Goal: Information Seeking & Learning: Learn about a topic

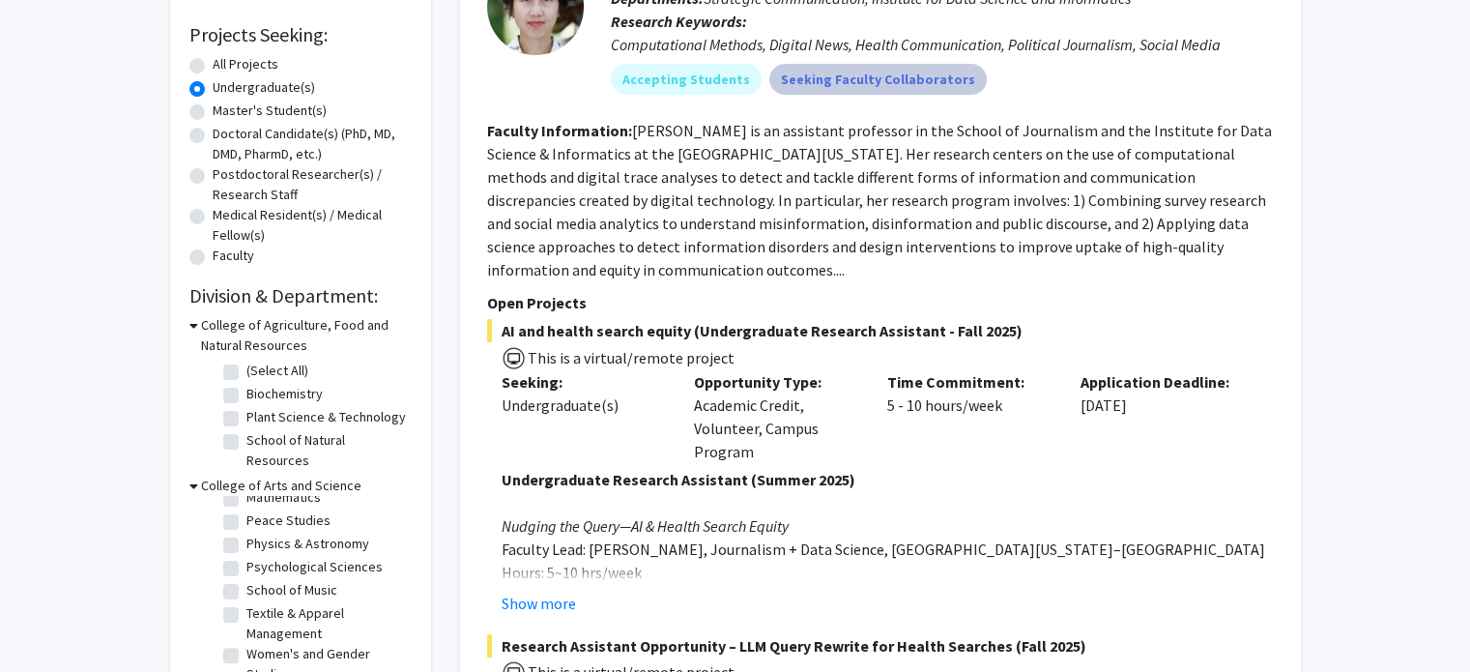
scroll to position [467, 0]
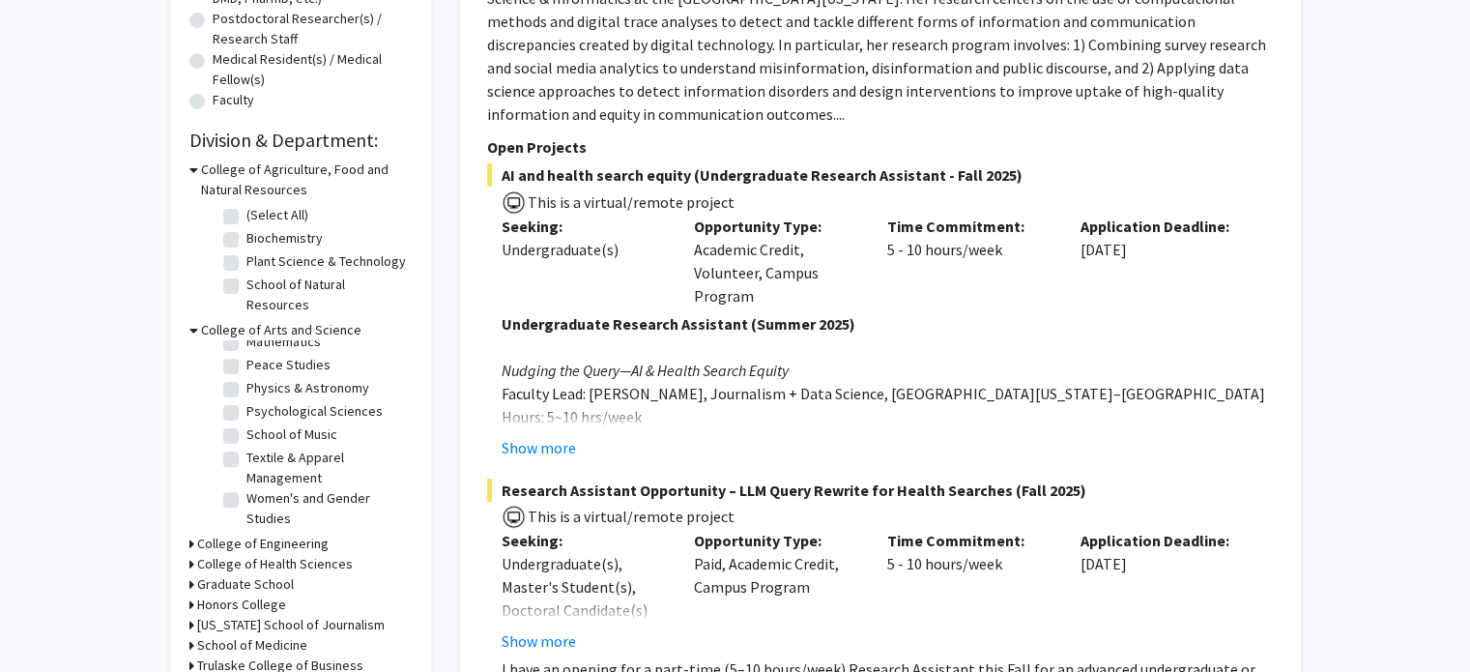
click at [246, 222] on label "(Select All)" at bounding box center [277, 215] width 62 height 20
click at [246, 217] on input "(Select All)" at bounding box center [252, 211] width 13 height 13
checkbox input "true"
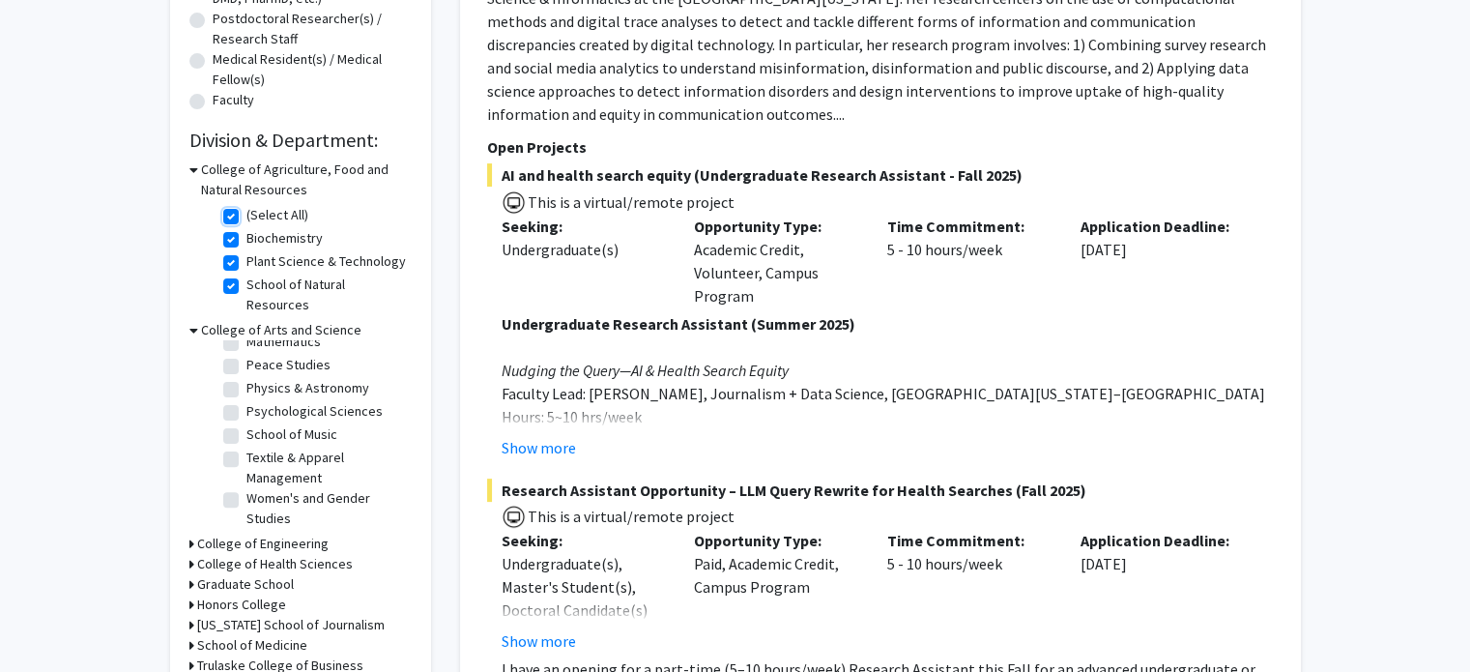
checkbox input "true"
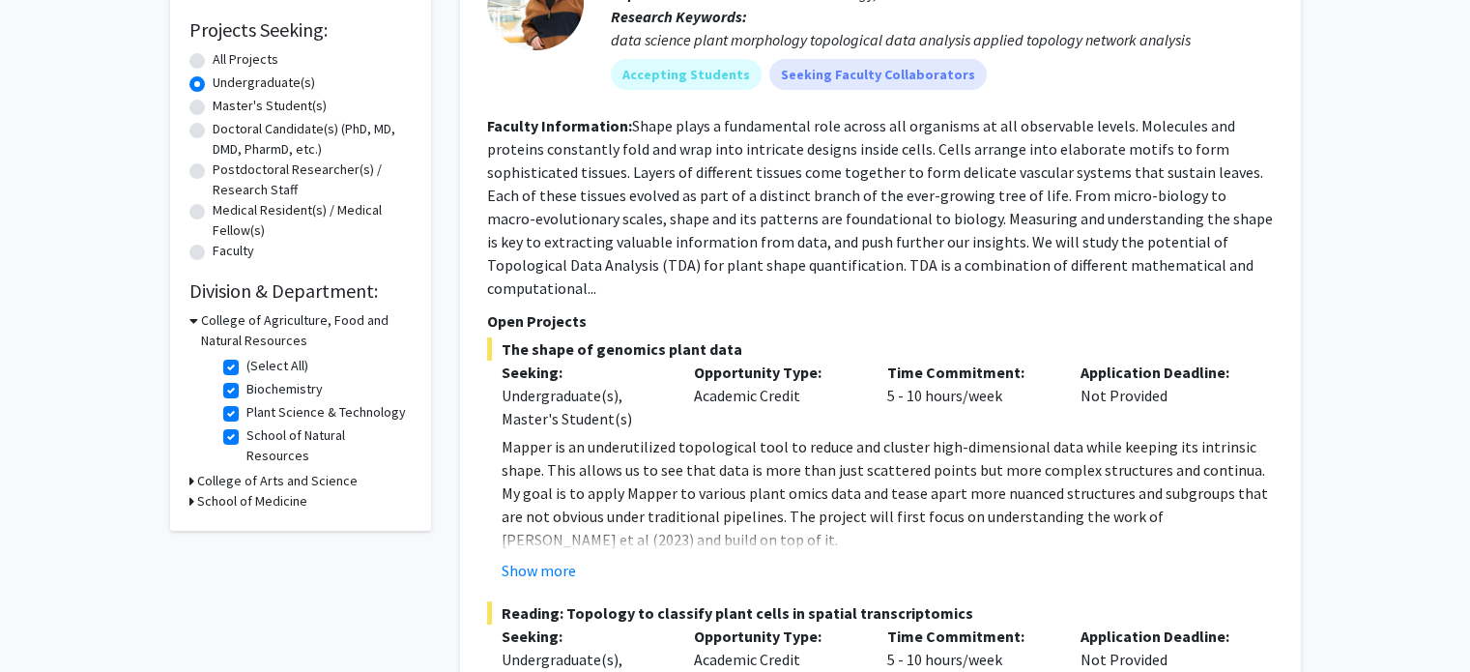
scroll to position [321, 0]
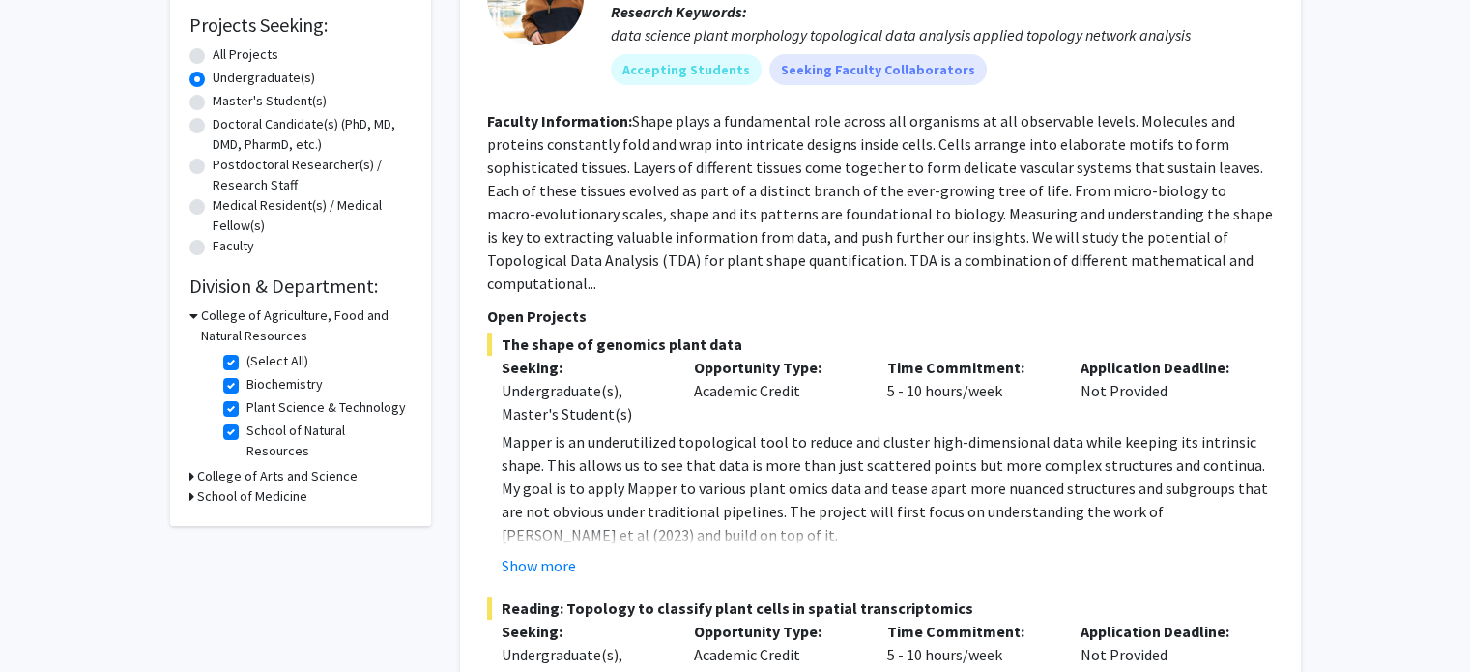
click at [190, 466] on icon at bounding box center [191, 476] width 5 height 20
click at [189, 466] on icon at bounding box center [193, 476] width 9 height 20
click at [189, 466] on icon at bounding box center [191, 476] width 5 height 20
click at [189, 466] on icon at bounding box center [193, 476] width 9 height 20
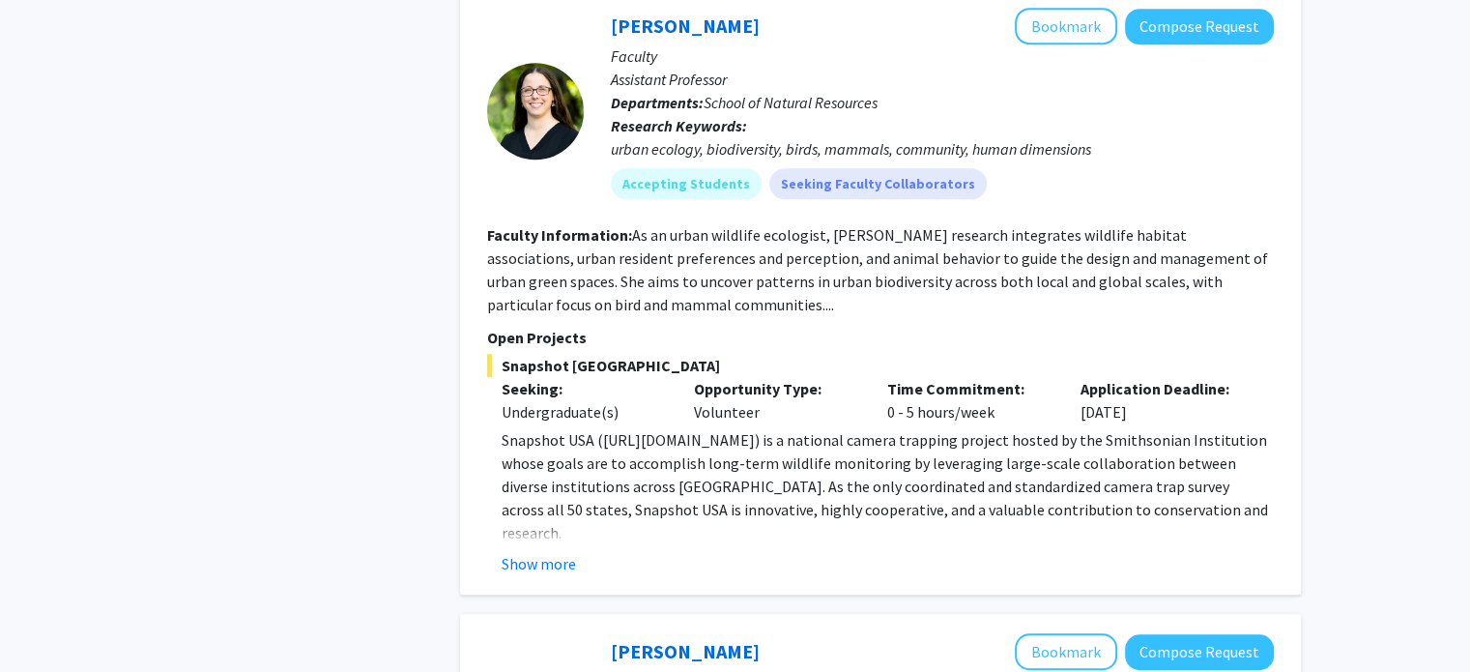
scroll to position [1213, 0]
click at [559, 551] on button "Show more" at bounding box center [539, 562] width 74 height 23
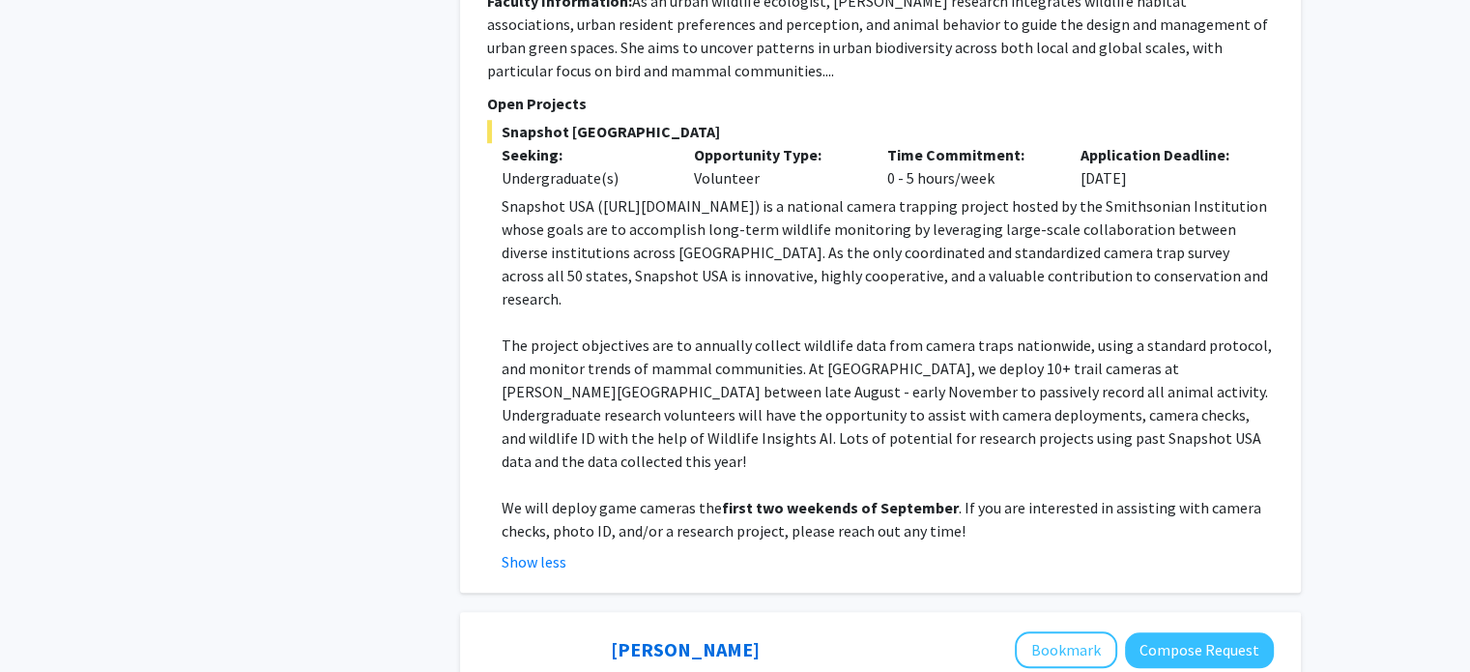
scroll to position [1442, 0]
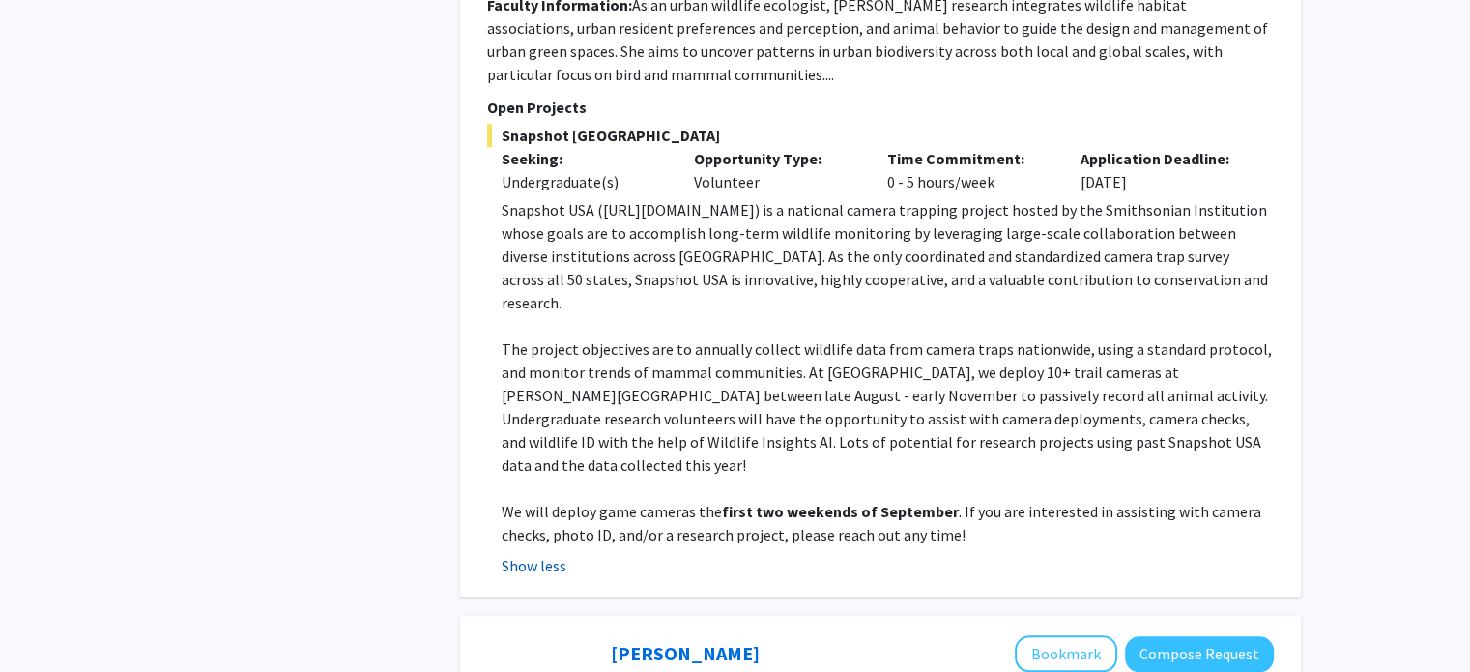
click at [541, 554] on button "Show less" at bounding box center [534, 565] width 65 height 23
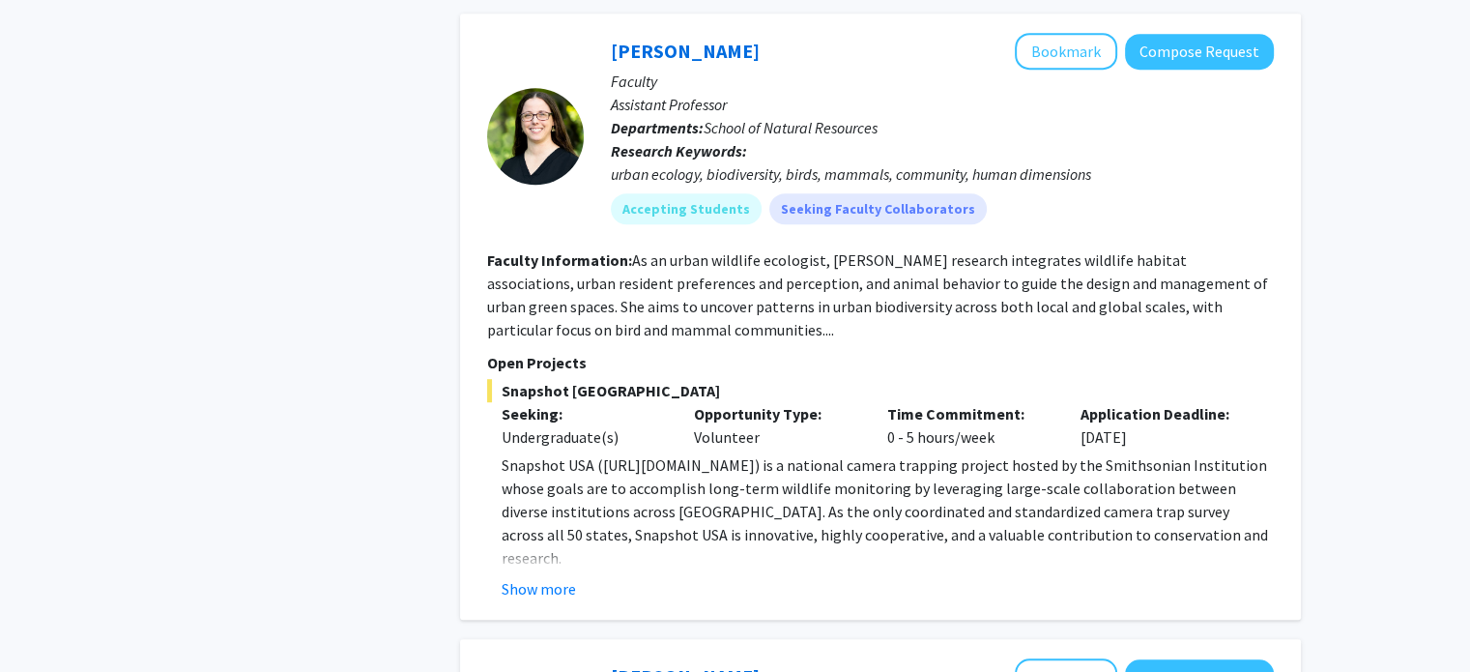
scroll to position [1189, 0]
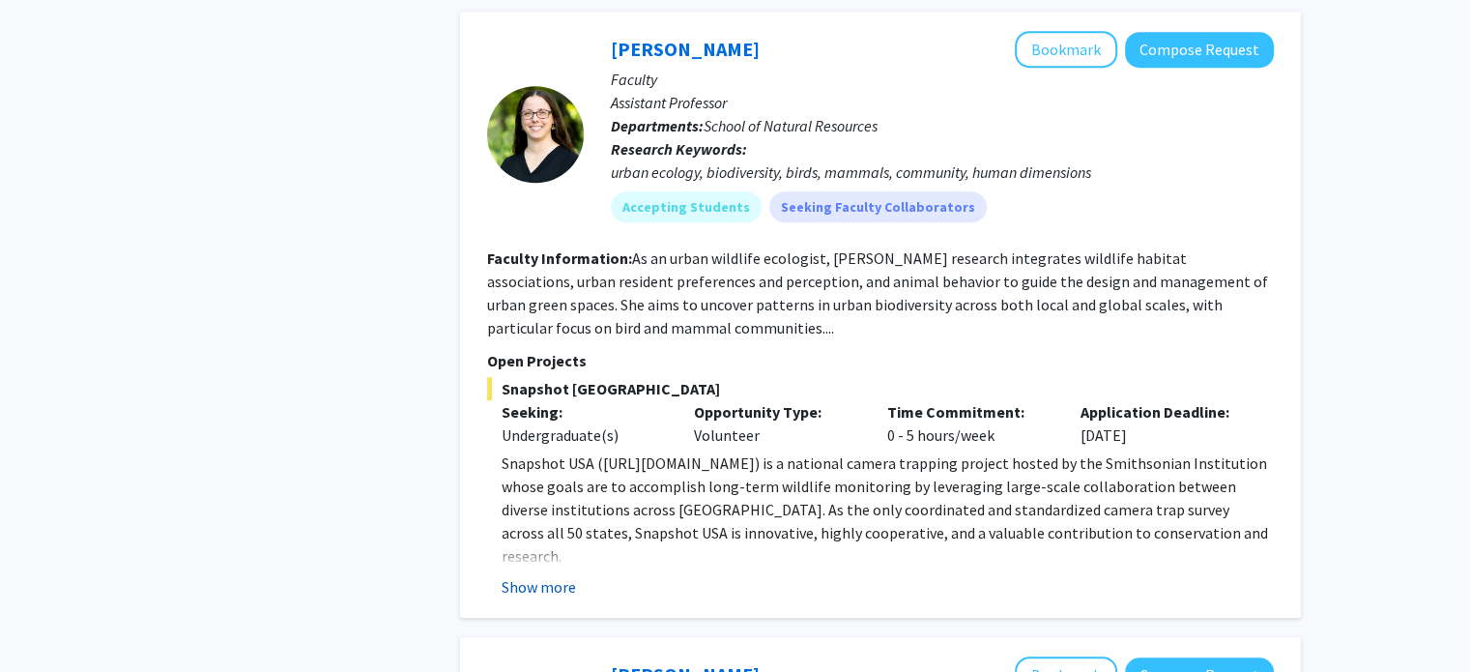
click at [549, 575] on button "Show more" at bounding box center [539, 586] width 74 height 23
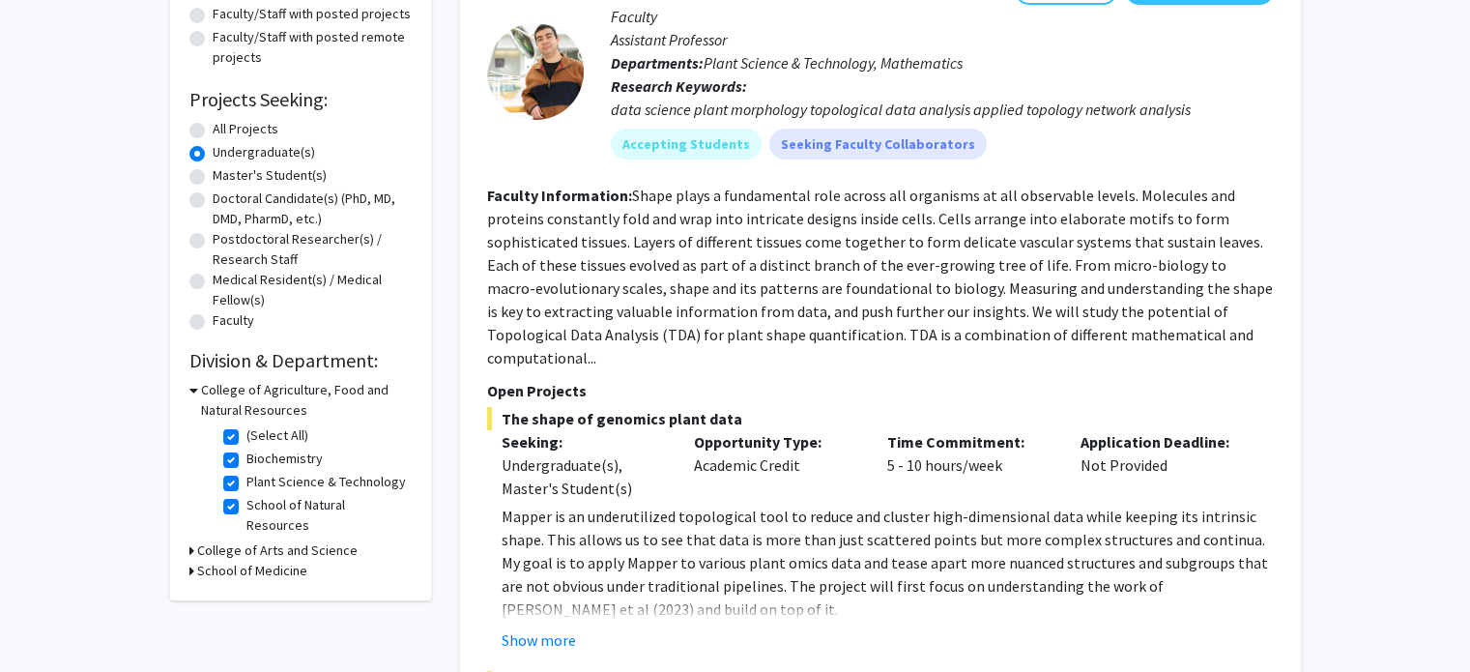
scroll to position [255, 0]
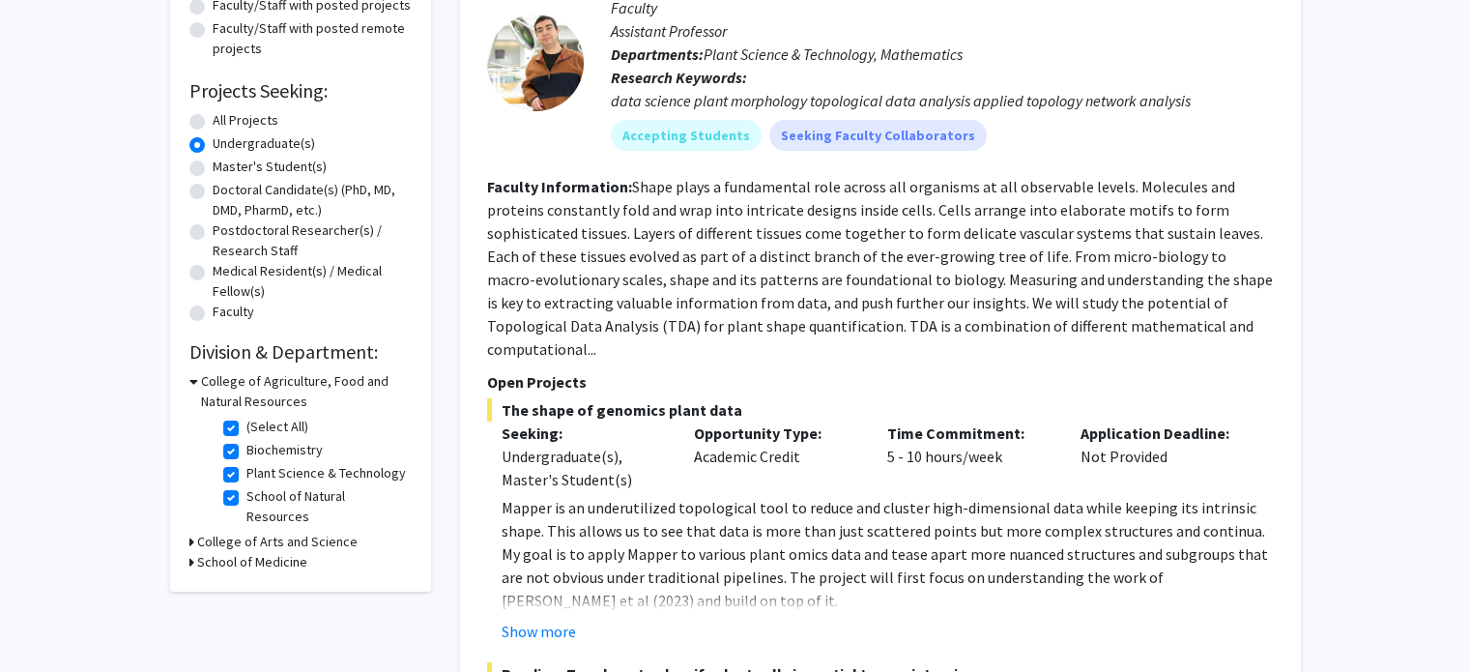
click at [246, 428] on label "(Select All)" at bounding box center [277, 426] width 62 height 20
click at [246, 428] on input "(Select All)" at bounding box center [252, 422] width 13 height 13
checkbox input "false"
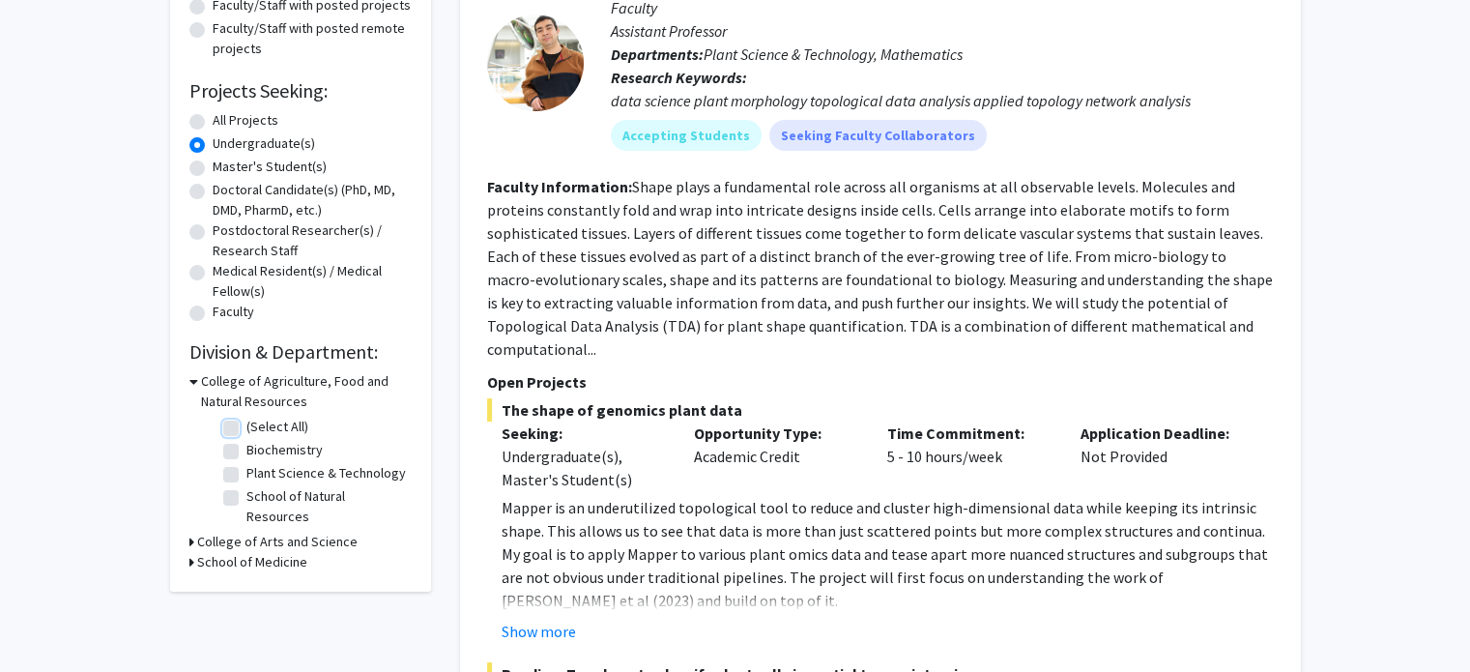
checkbox input "false"
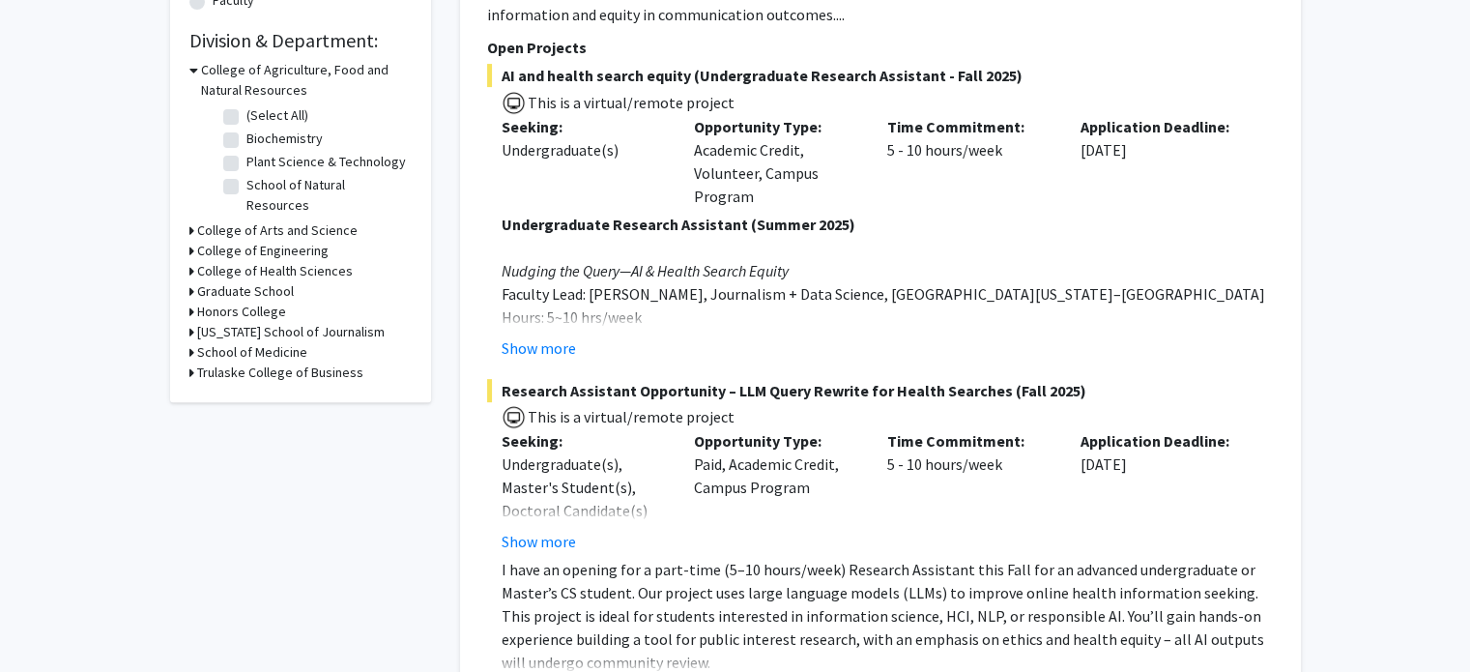
scroll to position [565, 0]
click at [189, 221] on icon at bounding box center [191, 231] width 5 height 20
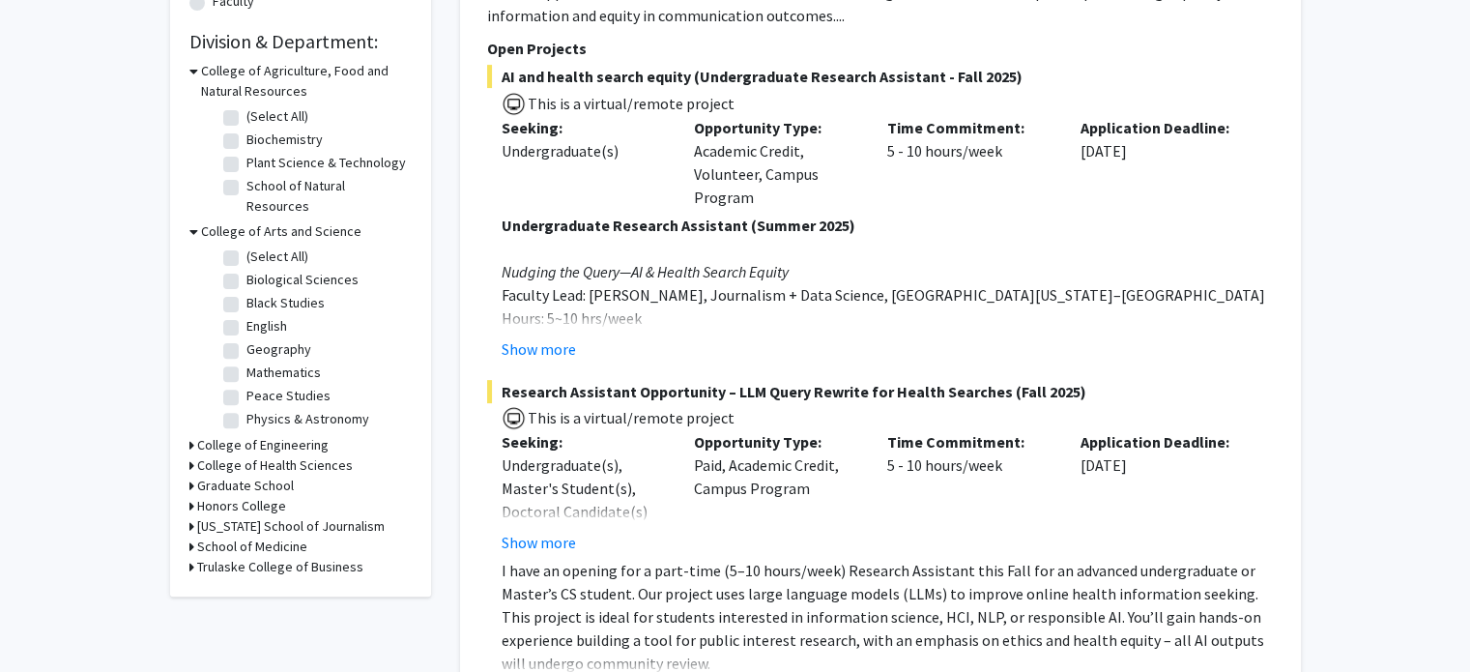
click at [246, 270] on label "Biological Sciences" at bounding box center [302, 280] width 112 height 20
click at [246, 270] on input "Biological Sciences" at bounding box center [252, 276] width 13 height 13
checkbox input "true"
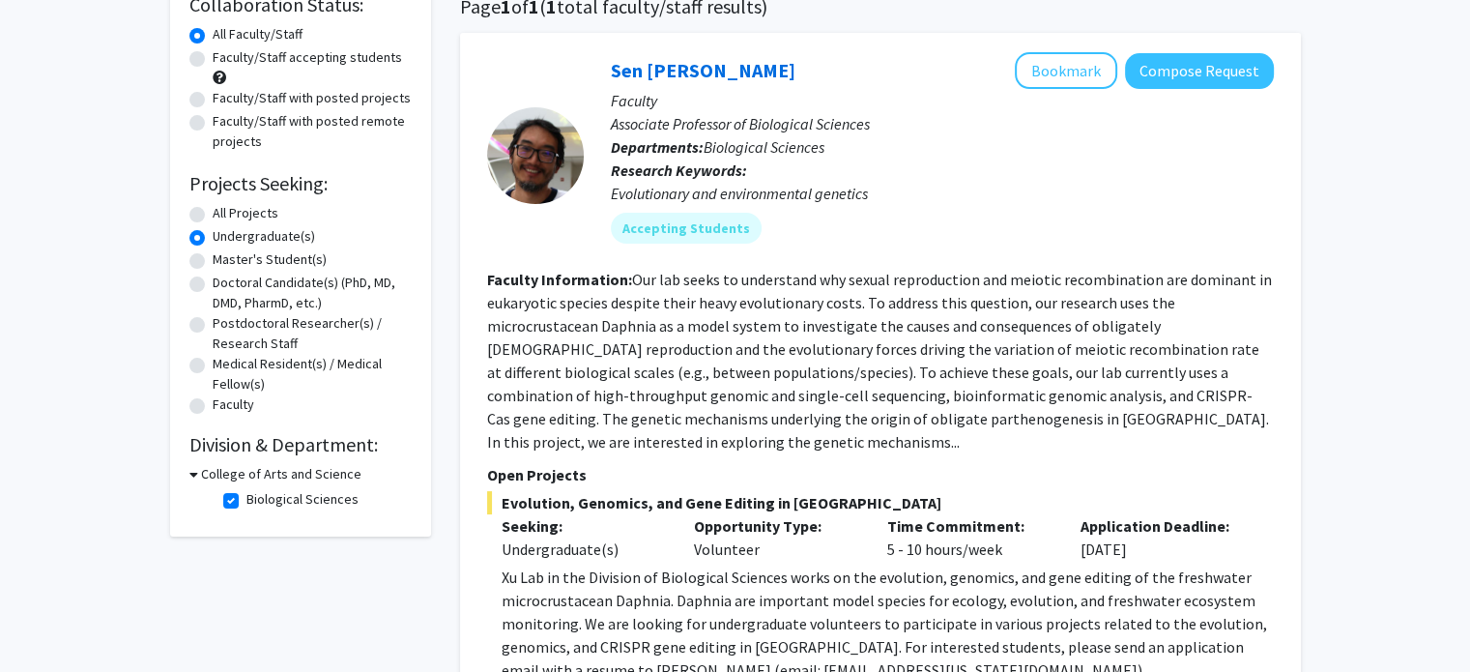
scroll to position [107, 0]
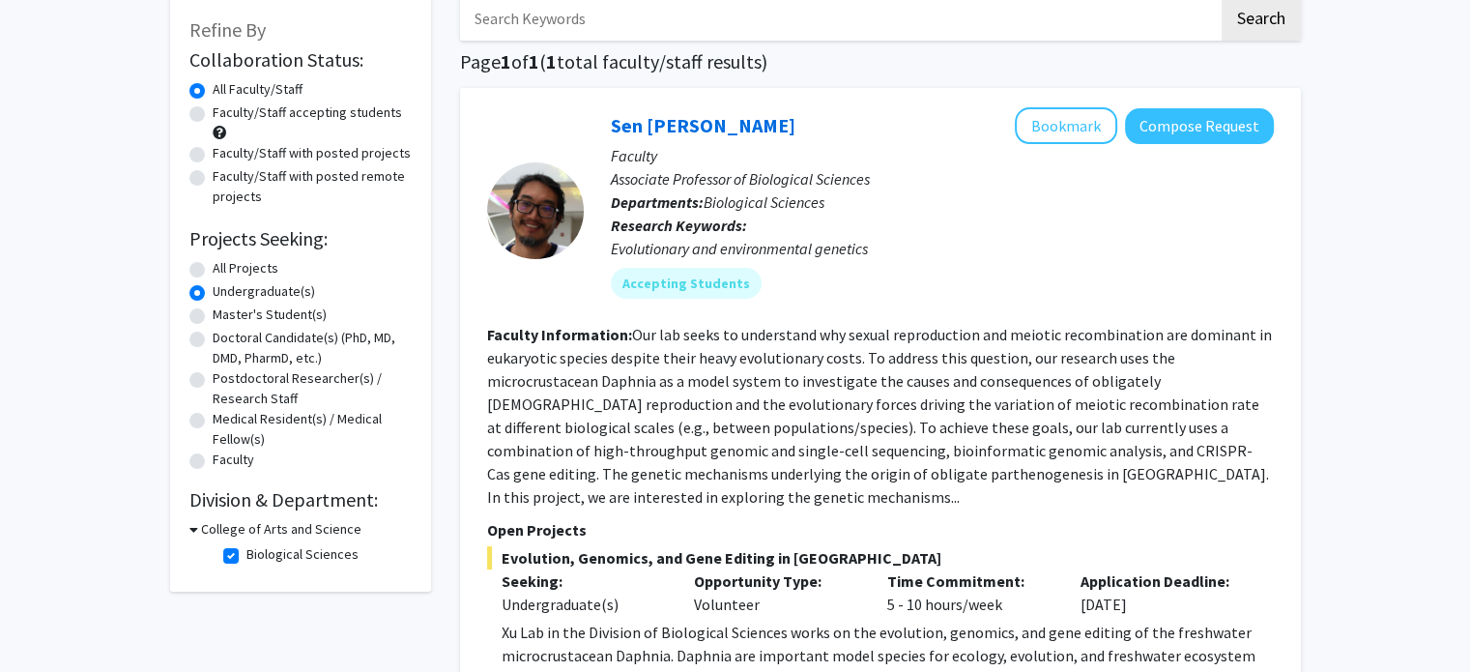
click at [246, 561] on label "Biological Sciences" at bounding box center [302, 554] width 112 height 20
click at [246, 557] on input "Biological Sciences" at bounding box center [252, 550] width 13 height 13
checkbox input "false"
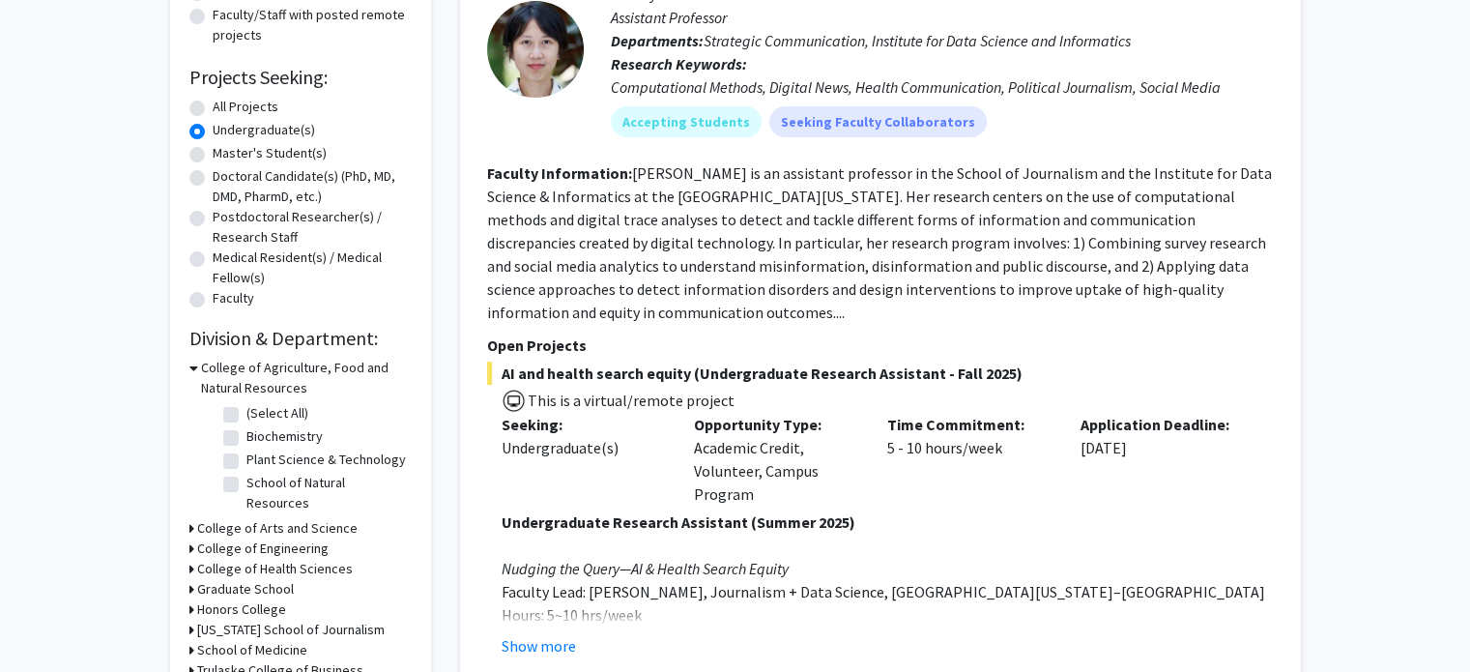
scroll to position [410, 0]
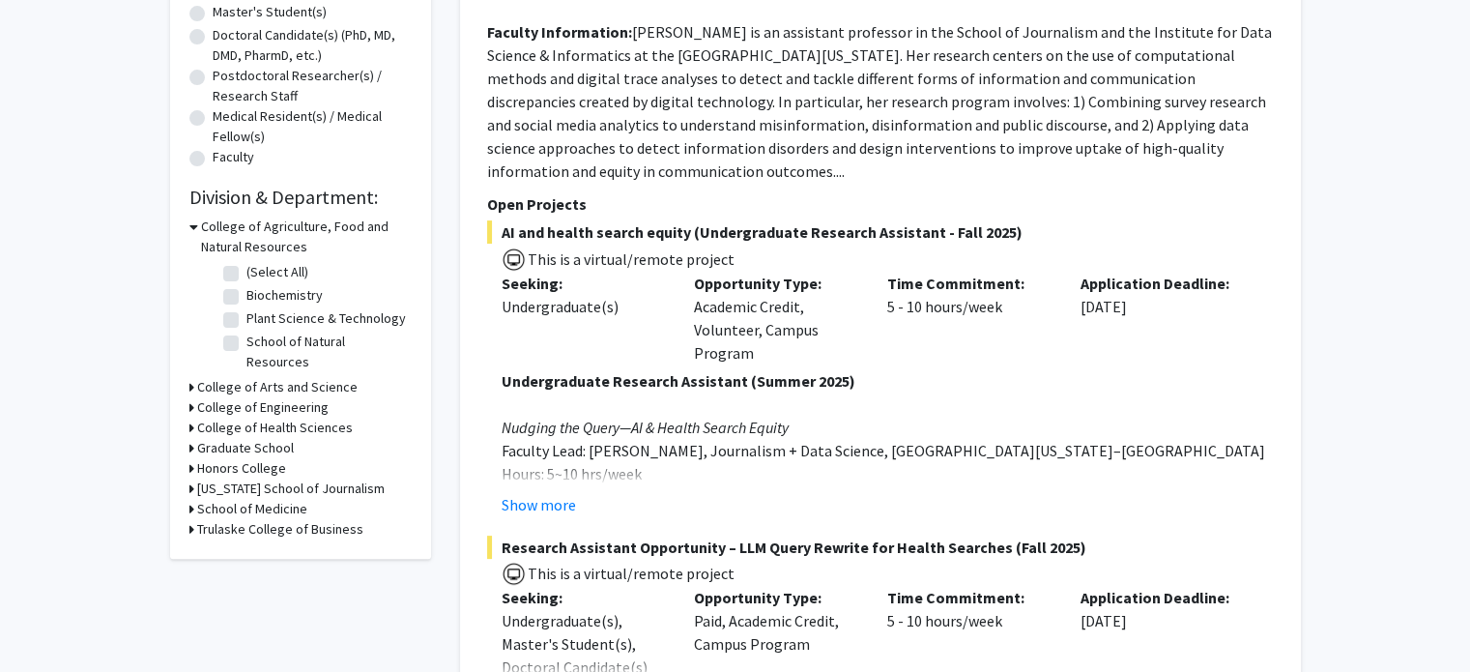
click at [191, 417] on icon at bounding box center [191, 427] width 5 height 20
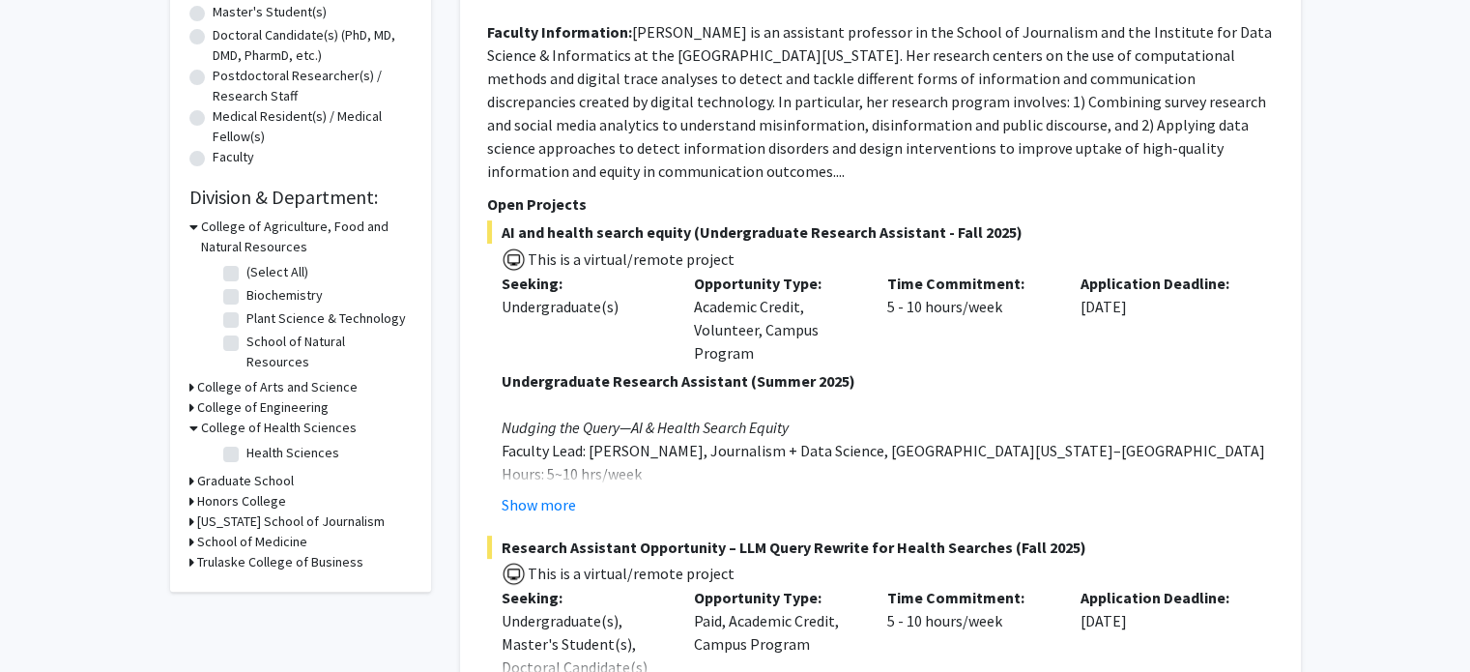
click at [246, 443] on label "Health Sciences" at bounding box center [292, 453] width 93 height 20
click at [246, 443] on input "Health Sciences" at bounding box center [252, 449] width 13 height 13
checkbox input "true"
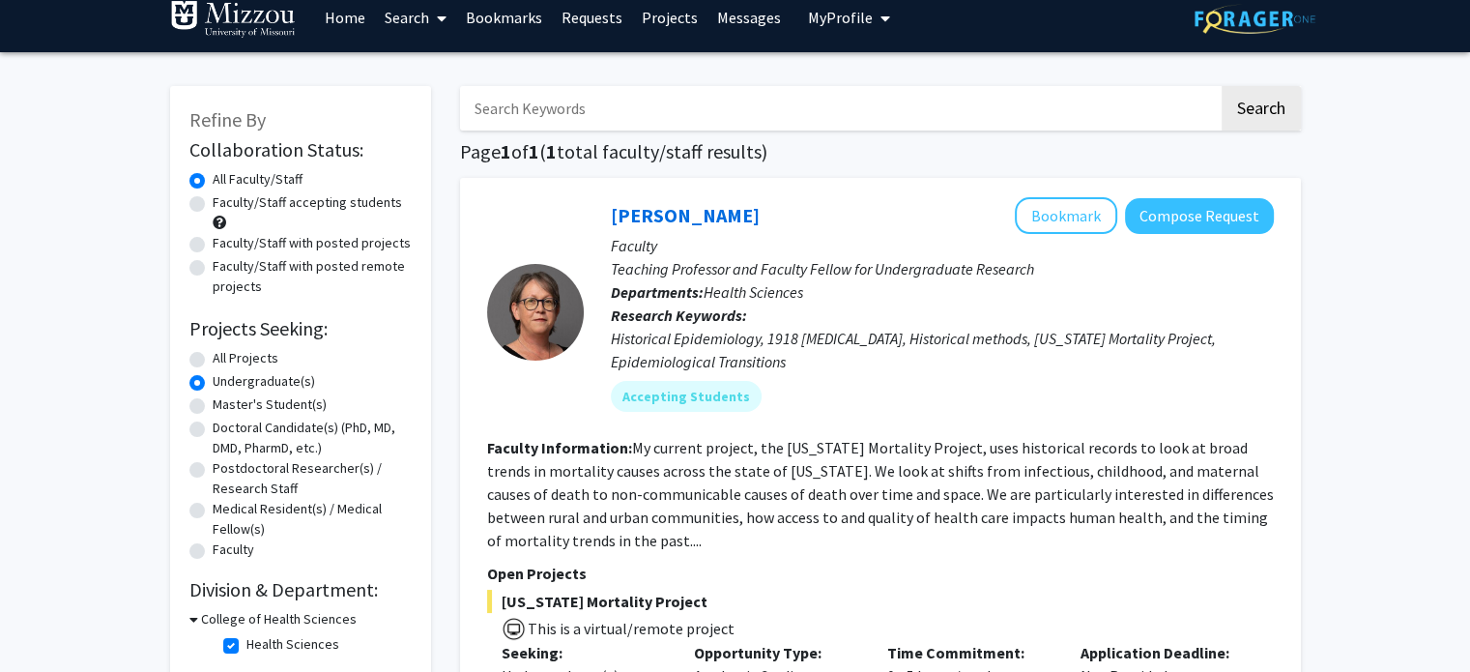
scroll to position [133, 0]
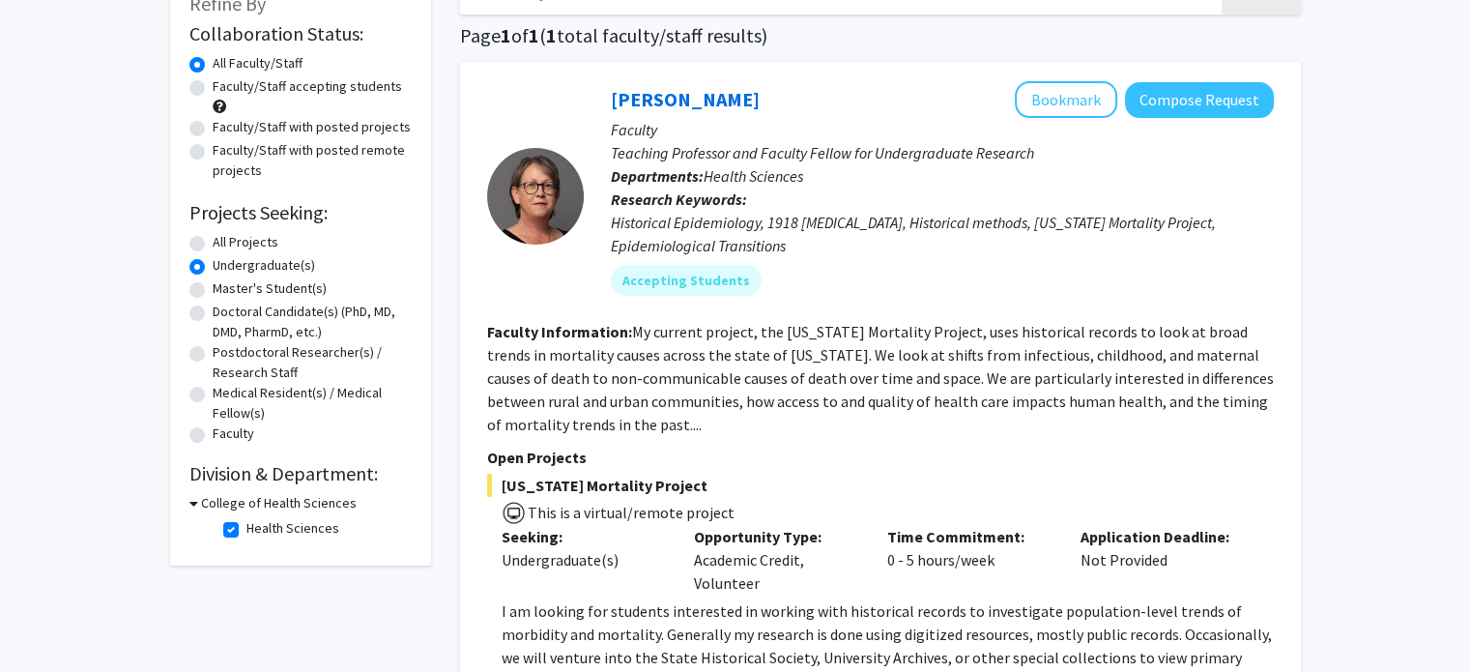
click at [246, 522] on label "Health Sciences" at bounding box center [292, 528] width 93 height 20
click at [246, 522] on input "Health Sciences" at bounding box center [252, 524] width 13 height 13
checkbox input "false"
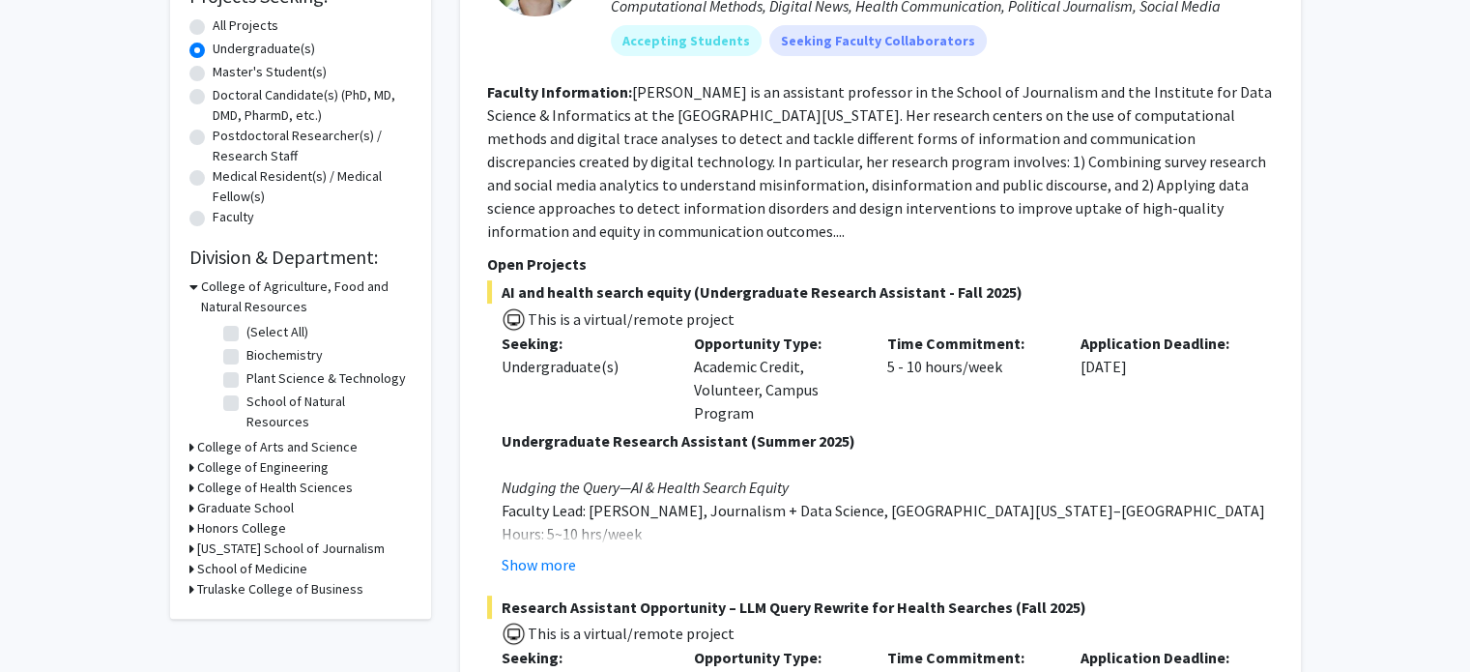
scroll to position [355, 0]
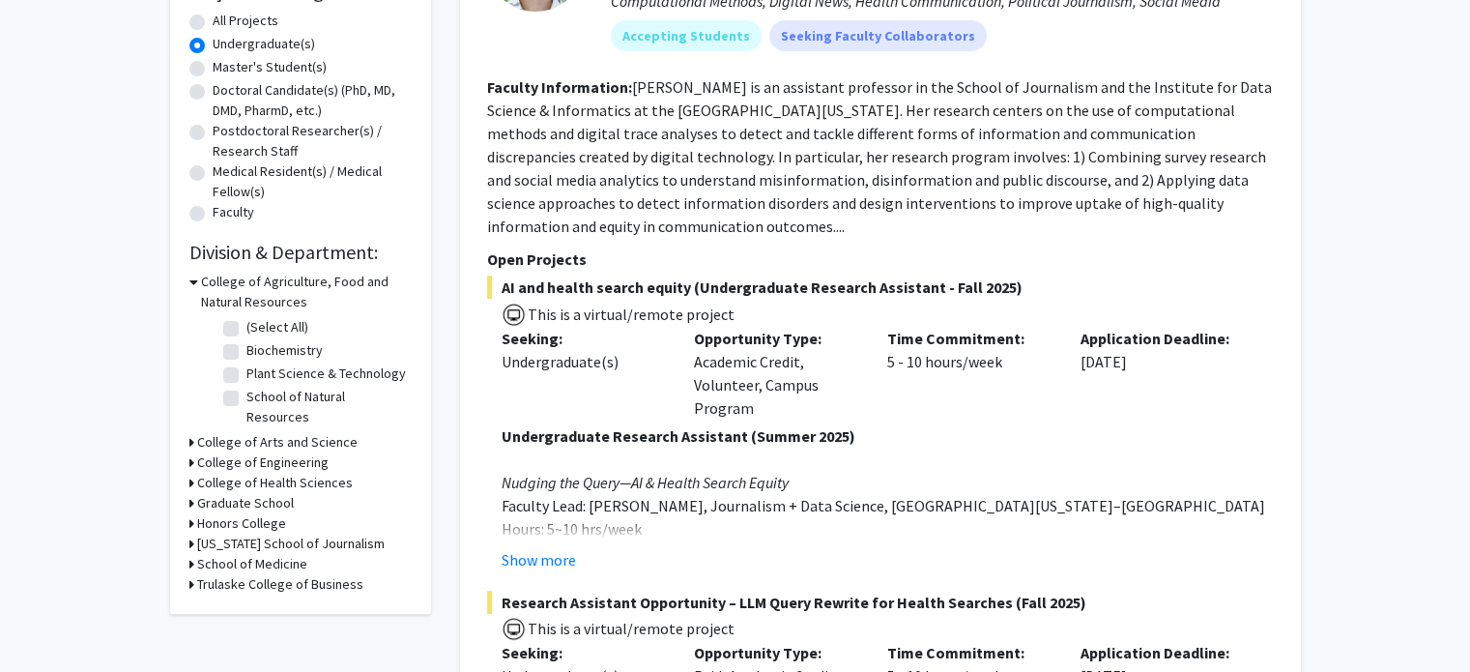
click at [195, 432] on div "College of Arts and Science" at bounding box center [300, 442] width 222 height 20
click at [187, 424] on div "Refine By Collaboration Status: Collaboration Status All Faculty/Staff Collabor…" at bounding box center [300, 181] width 261 height 865
click at [190, 432] on icon at bounding box center [191, 442] width 5 height 20
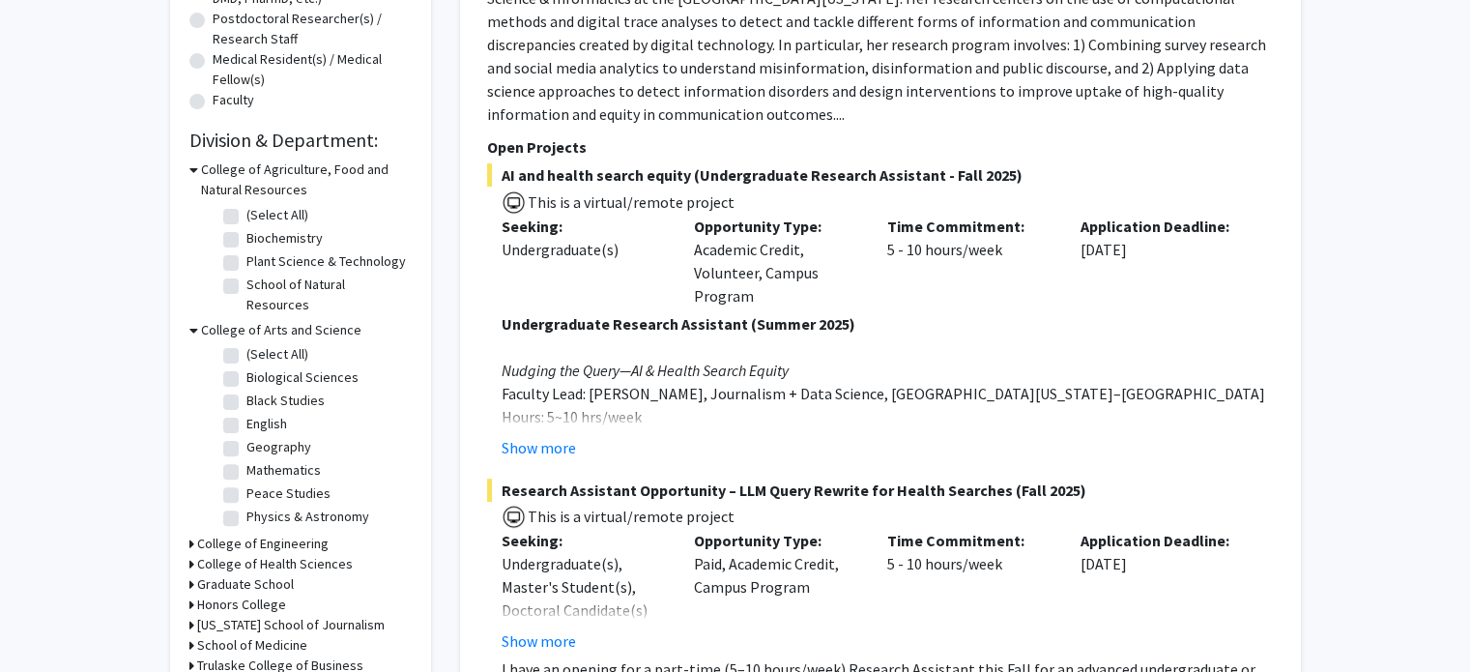
scroll to position [0, 0]
click at [246, 438] on label "Geography" at bounding box center [278, 448] width 65 height 20
click at [246, 438] on input "Geography" at bounding box center [252, 444] width 13 height 13
checkbox input "true"
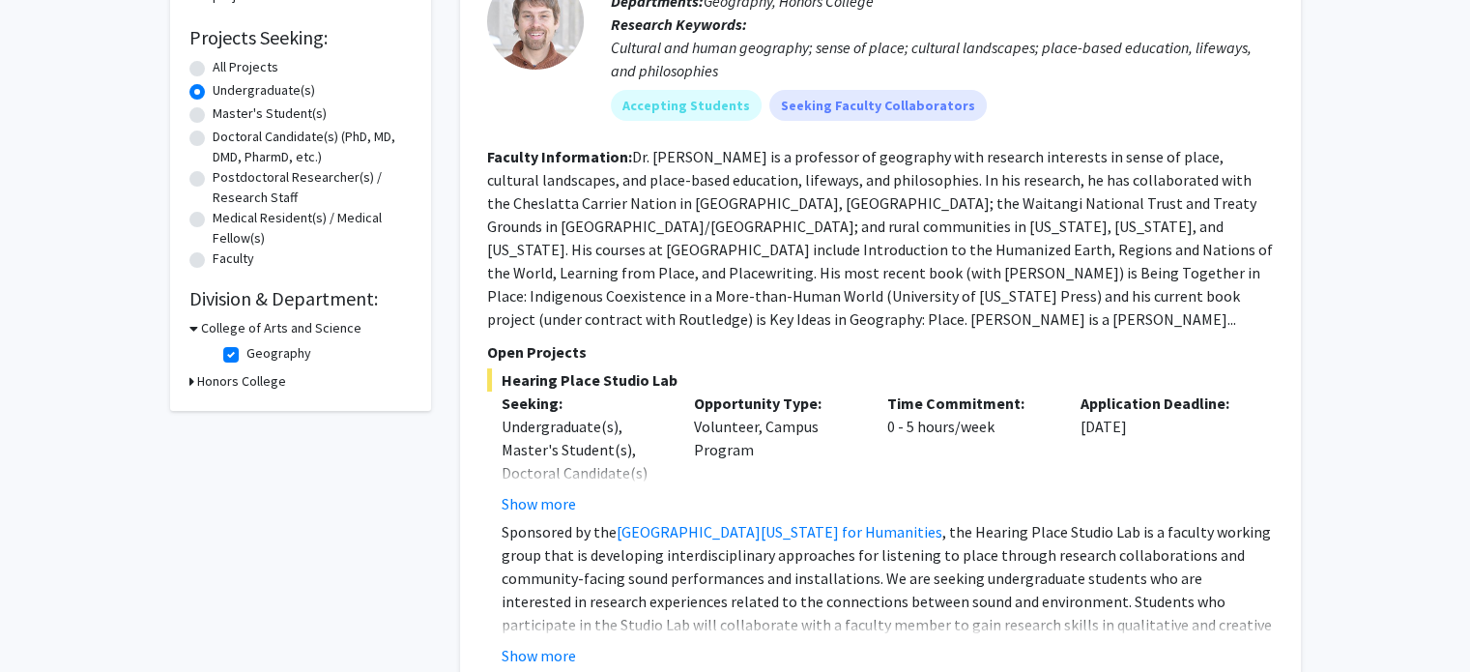
scroll to position [306, 0]
click at [246, 359] on label "Geography" at bounding box center [278, 355] width 65 height 20
click at [246, 358] on input "Geography" at bounding box center [252, 351] width 13 height 13
checkbox input "false"
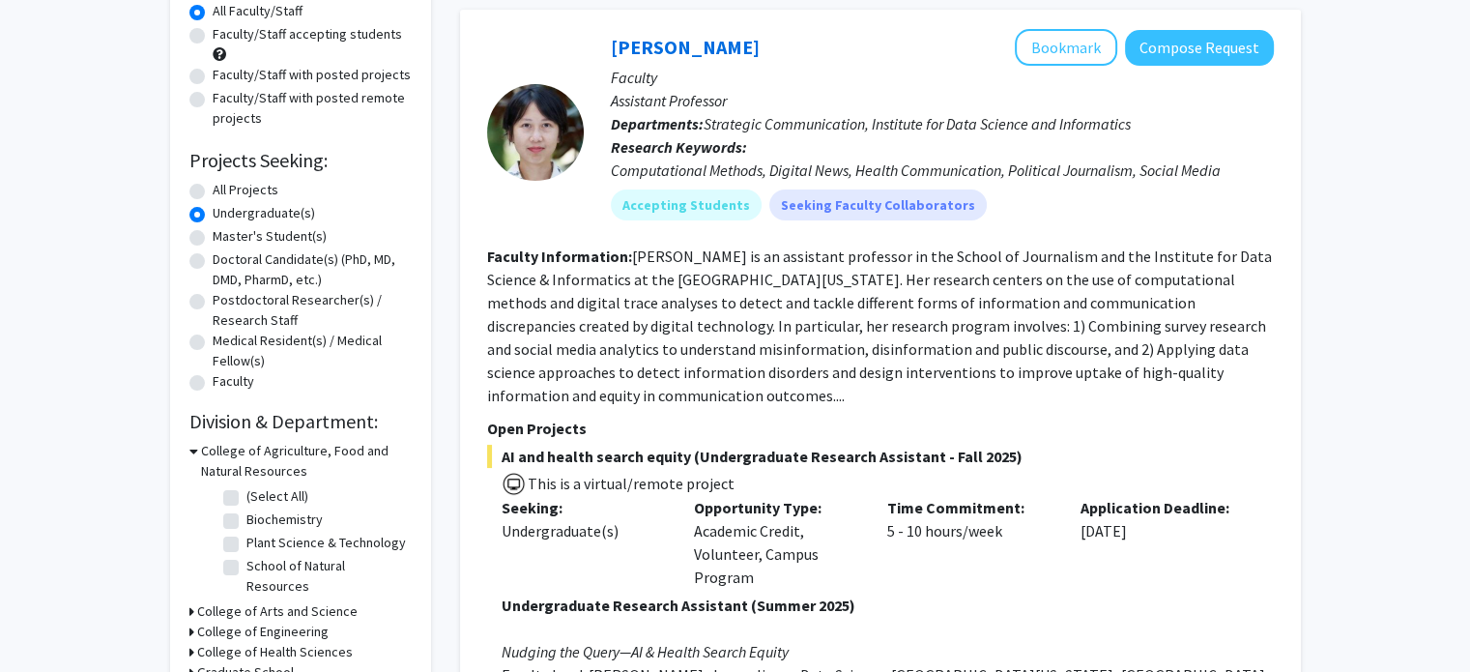
scroll to position [212, 0]
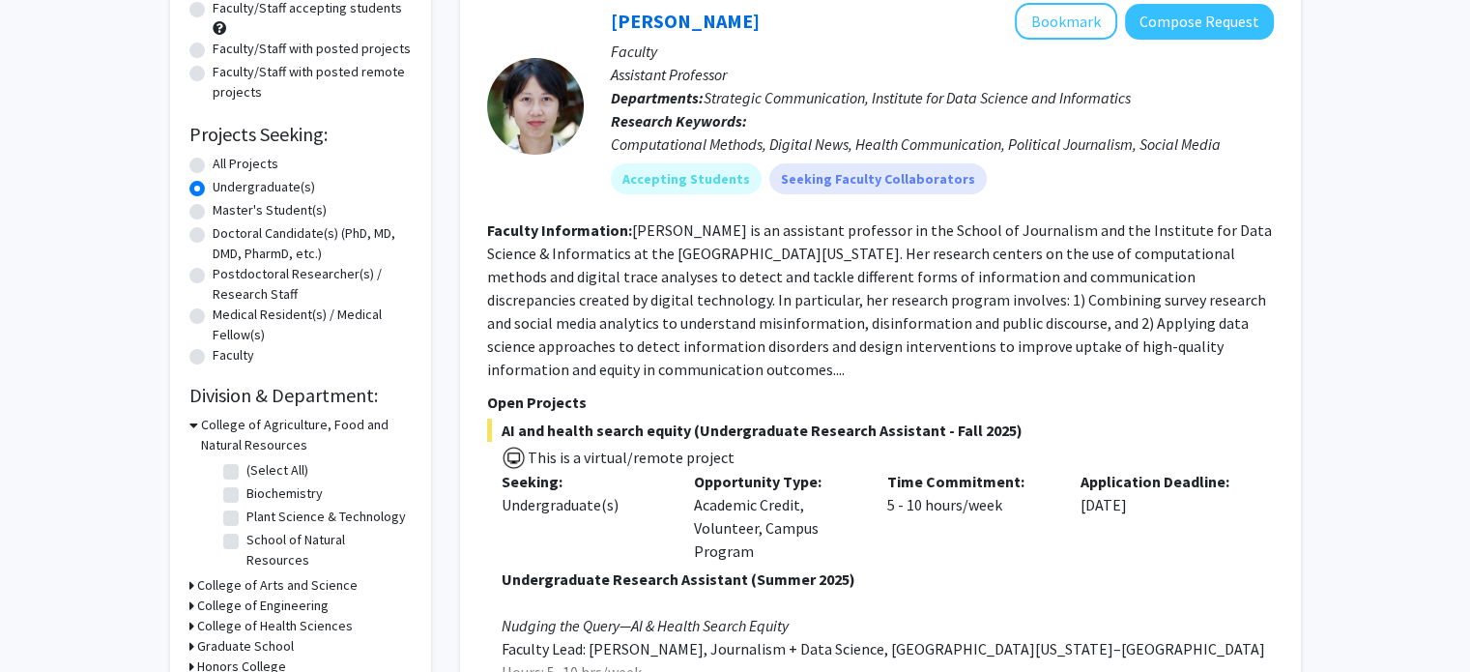
click at [203, 575] on h3 "College of Arts and Science" at bounding box center [277, 585] width 160 height 20
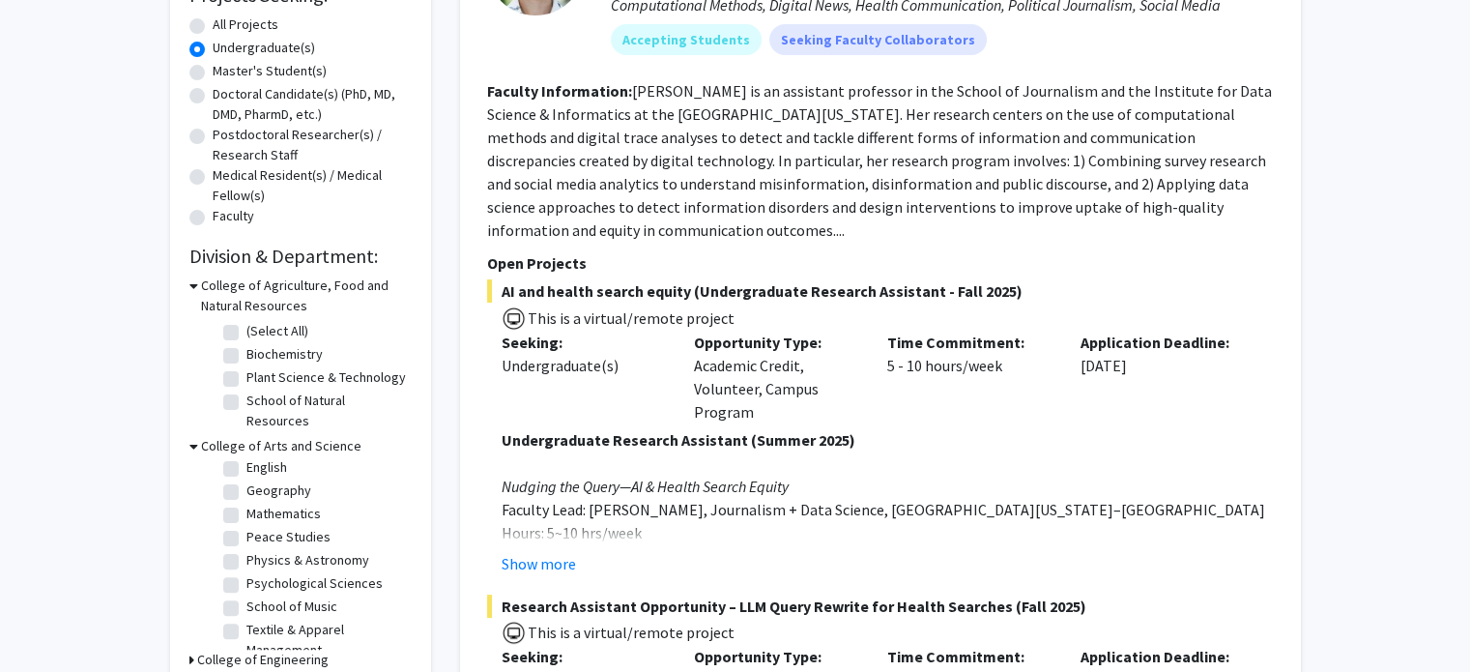
scroll to position [129, 0]
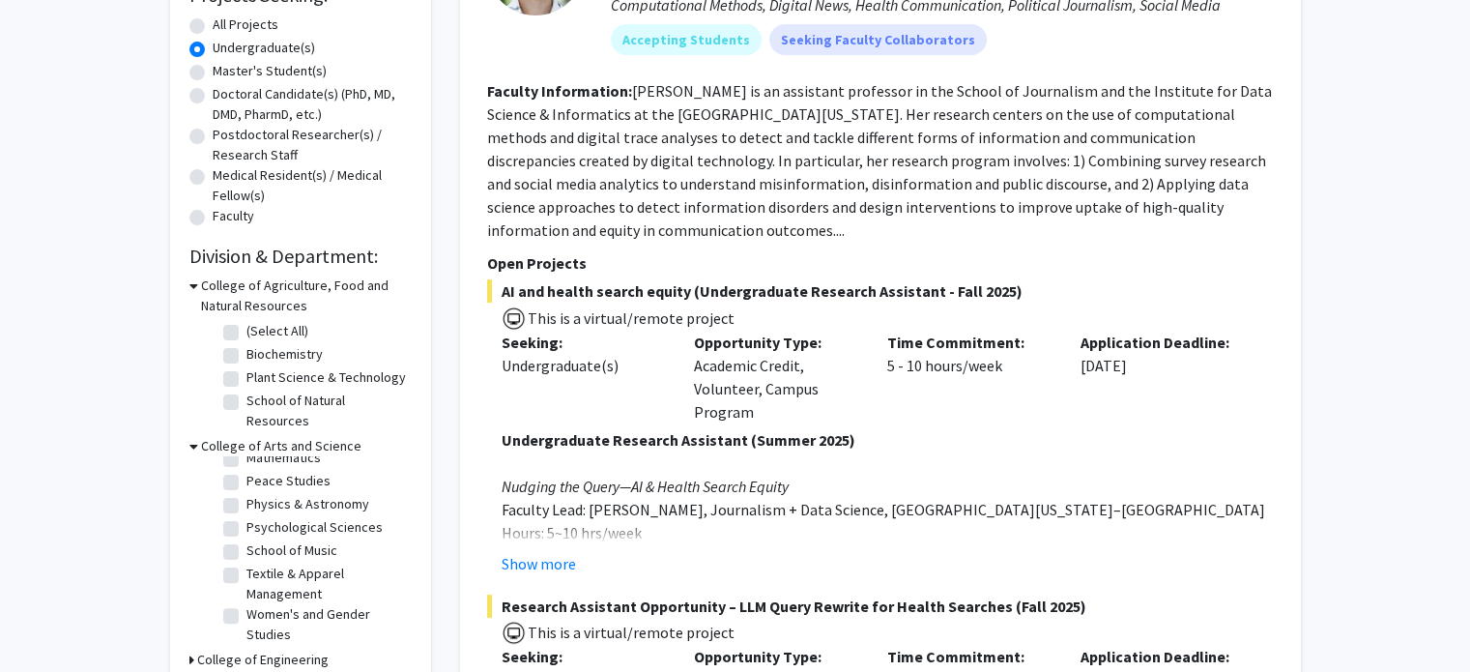
click at [246, 517] on label "Psychological Sciences" at bounding box center [314, 527] width 136 height 20
click at [246, 517] on input "Psychological Sciences" at bounding box center [252, 523] width 13 height 13
checkbox input "true"
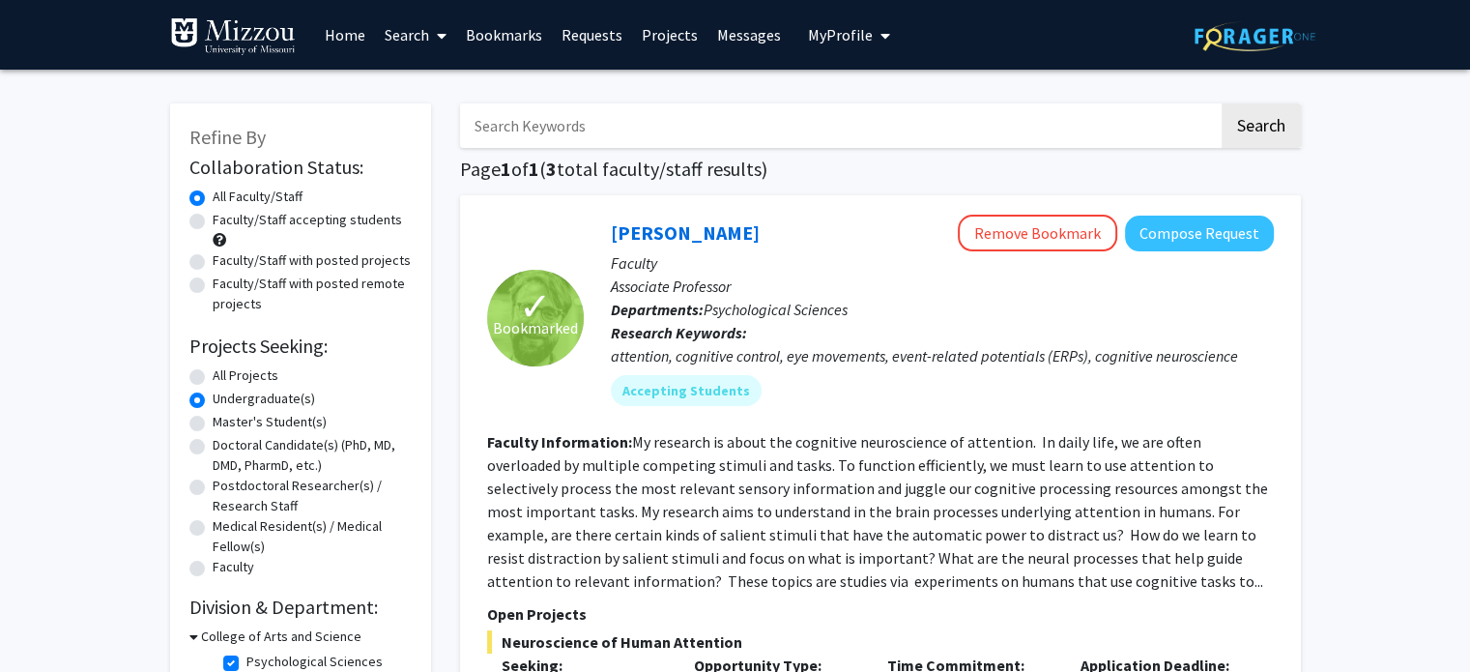
click at [340, 30] on link "Home" at bounding box center [345, 35] width 60 height 68
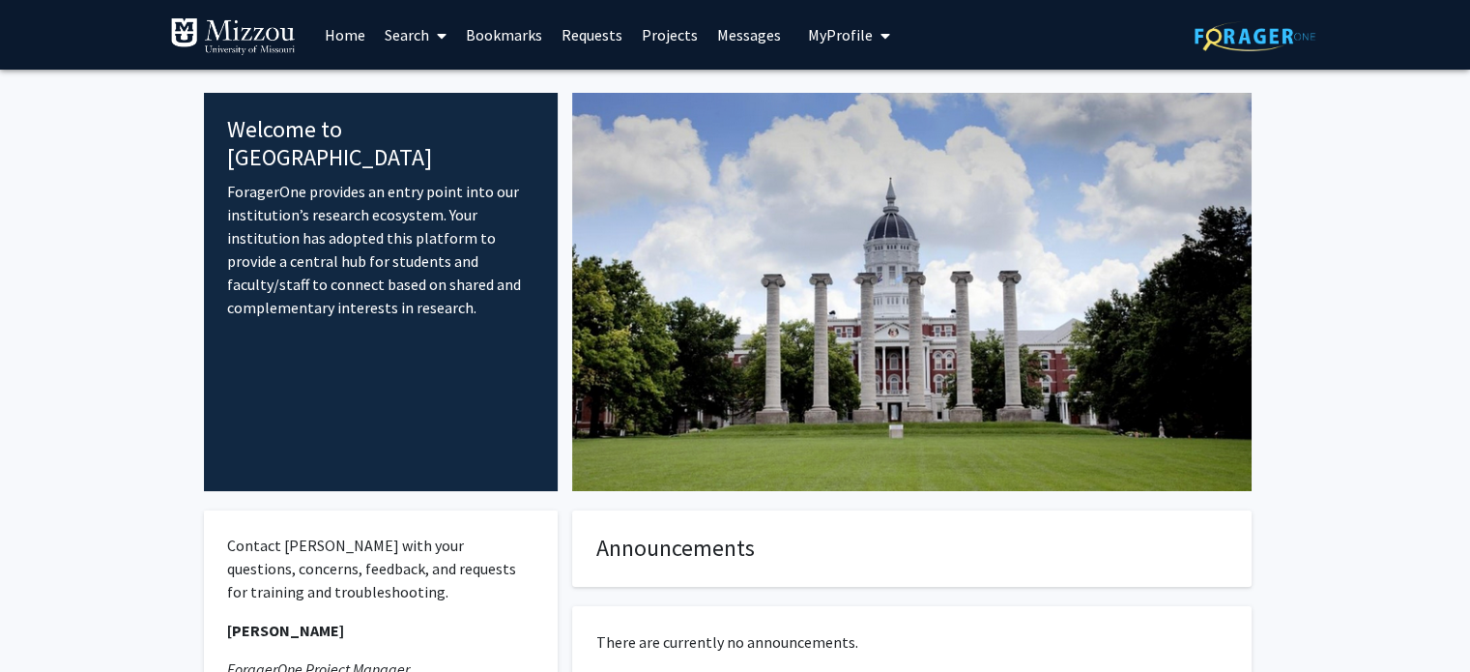
click at [824, 32] on span "My Profile" at bounding box center [840, 34] width 65 height 19
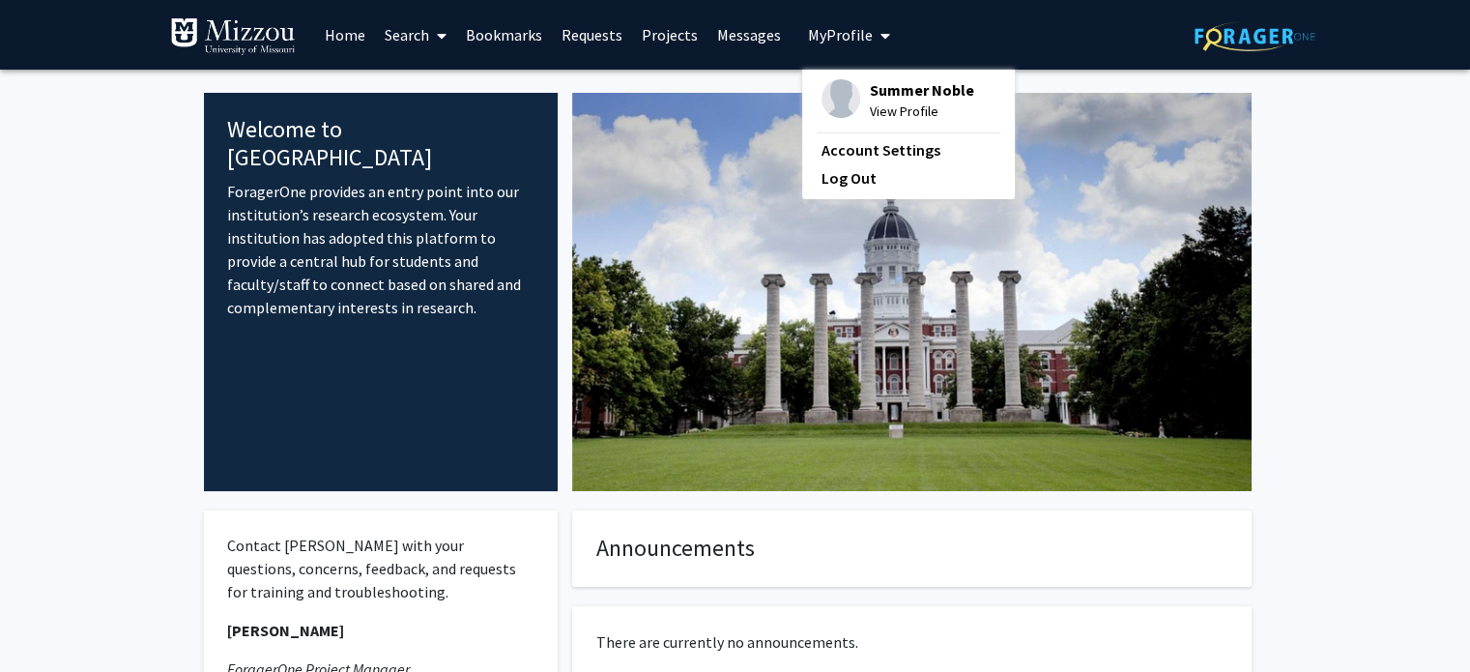
click at [824, 32] on span "My Profile" at bounding box center [840, 34] width 65 height 19
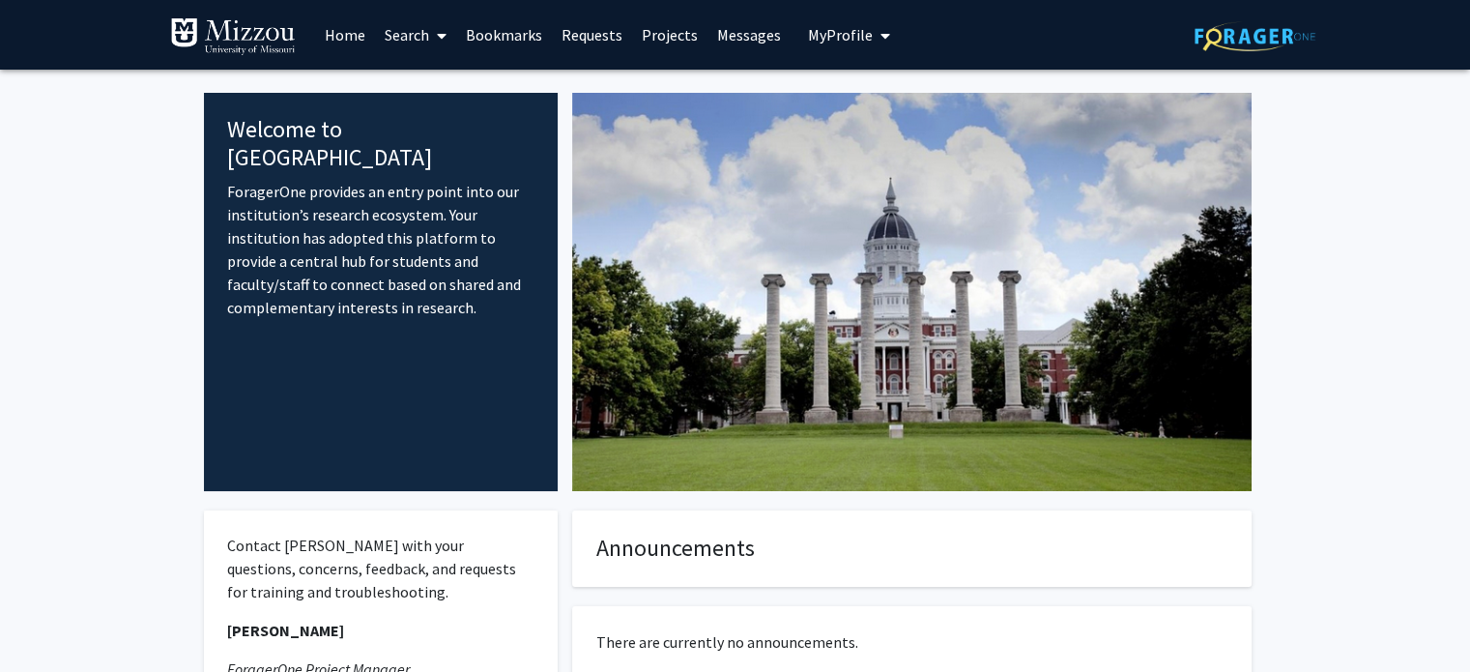
click at [737, 30] on link "Messages" at bounding box center [748, 35] width 83 height 68
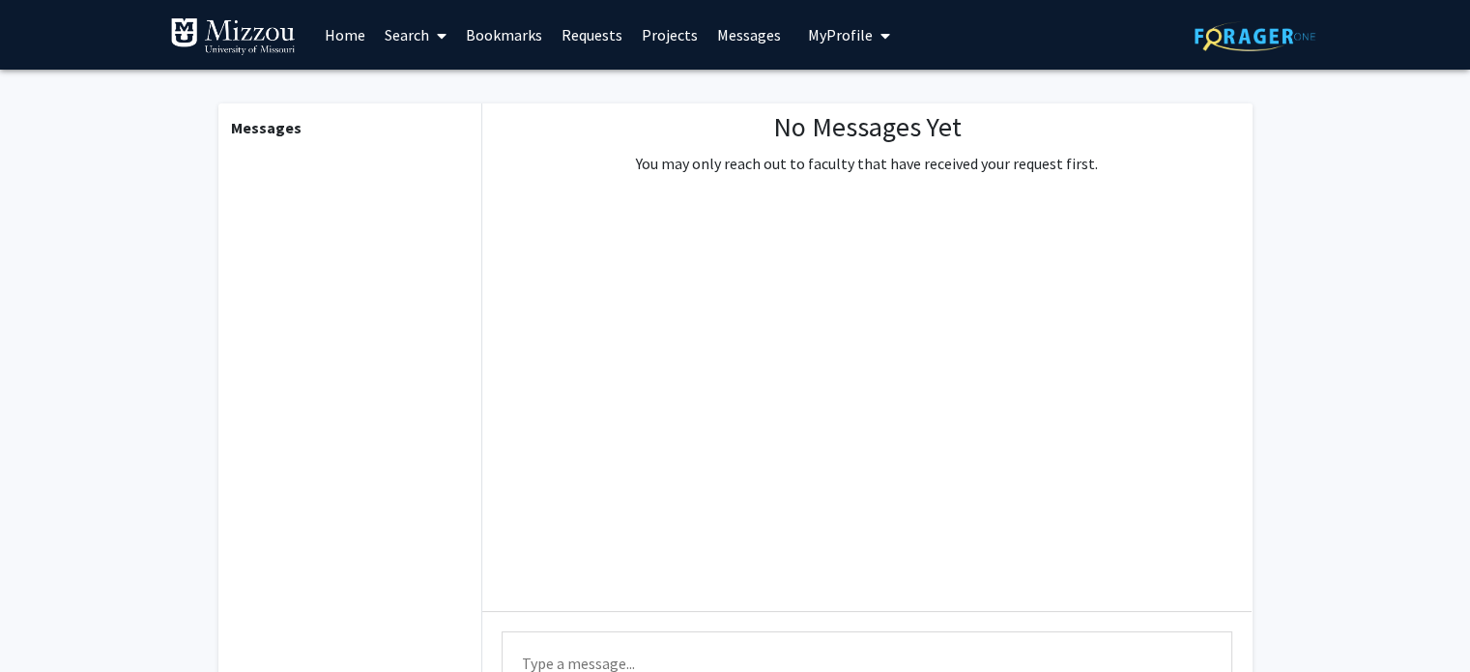
click at [665, 42] on link "Projects" at bounding box center [669, 35] width 75 height 68
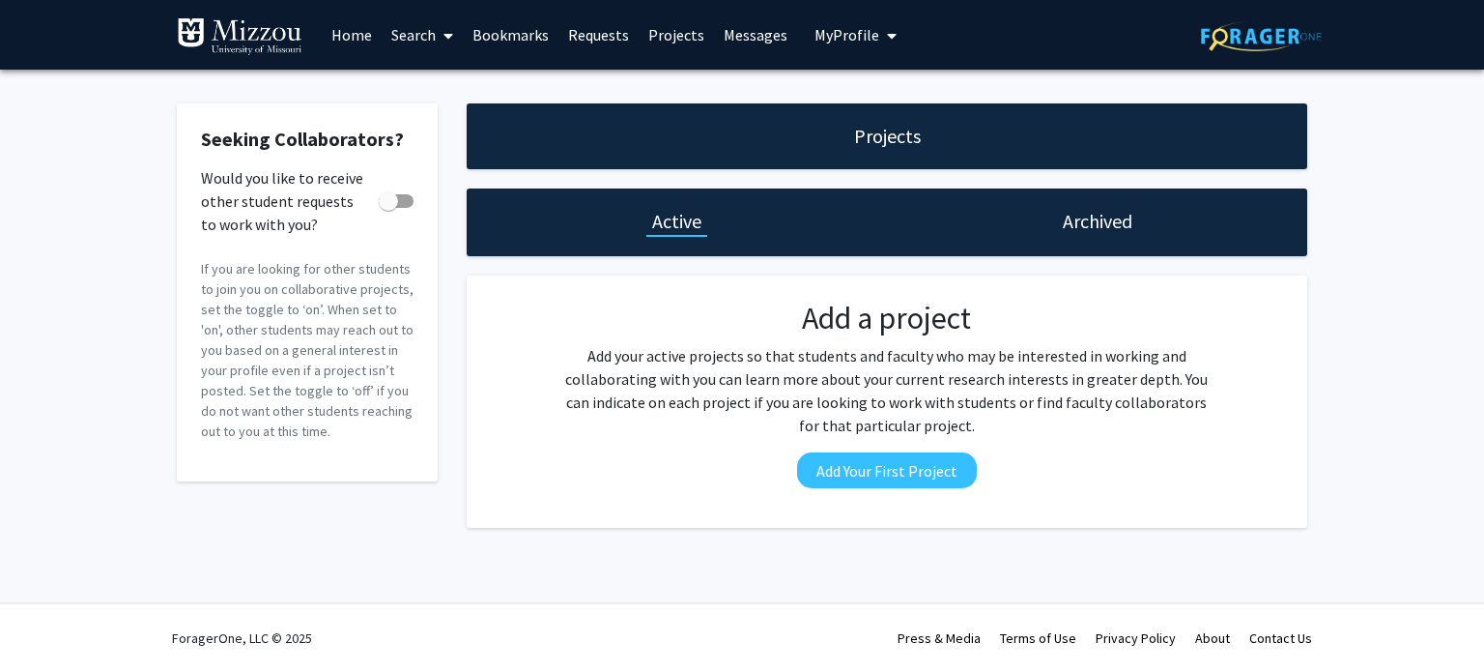
click at [587, 39] on link "Requests" at bounding box center [599, 35] width 80 height 68
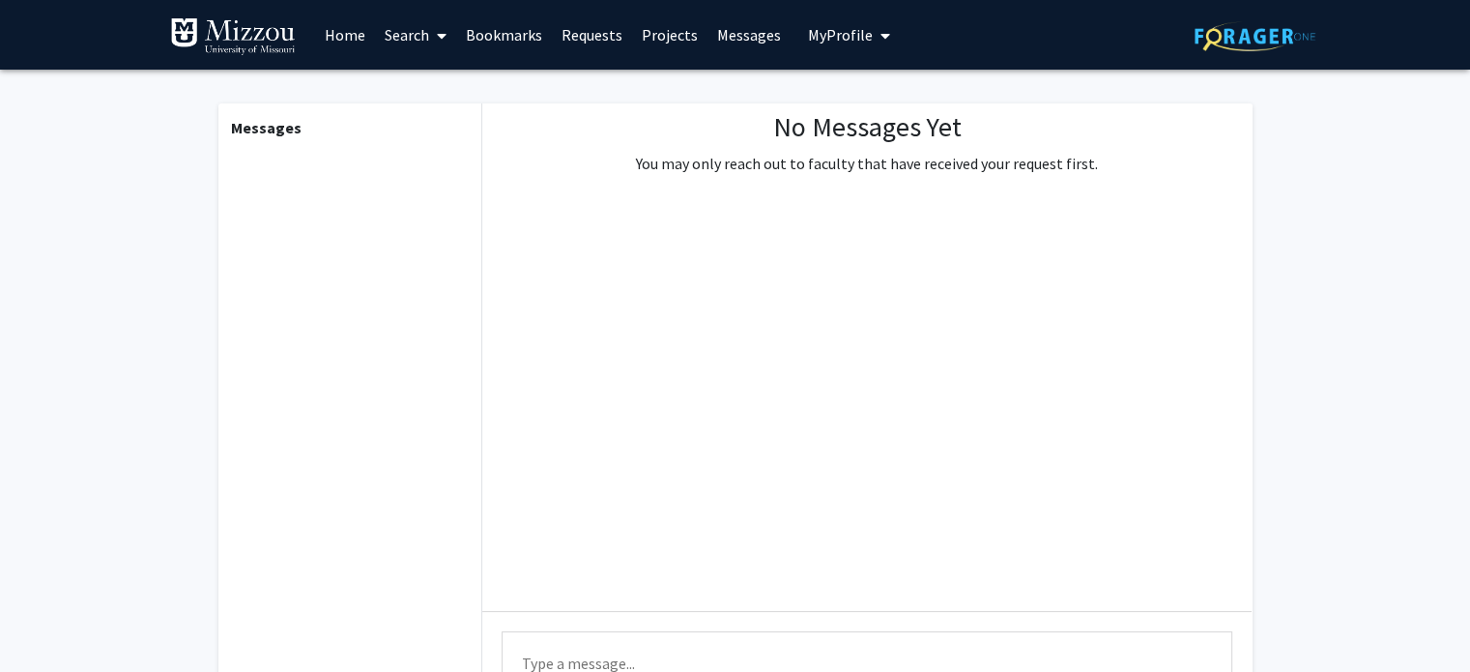
click at [423, 20] on link "Search" at bounding box center [415, 35] width 81 height 68
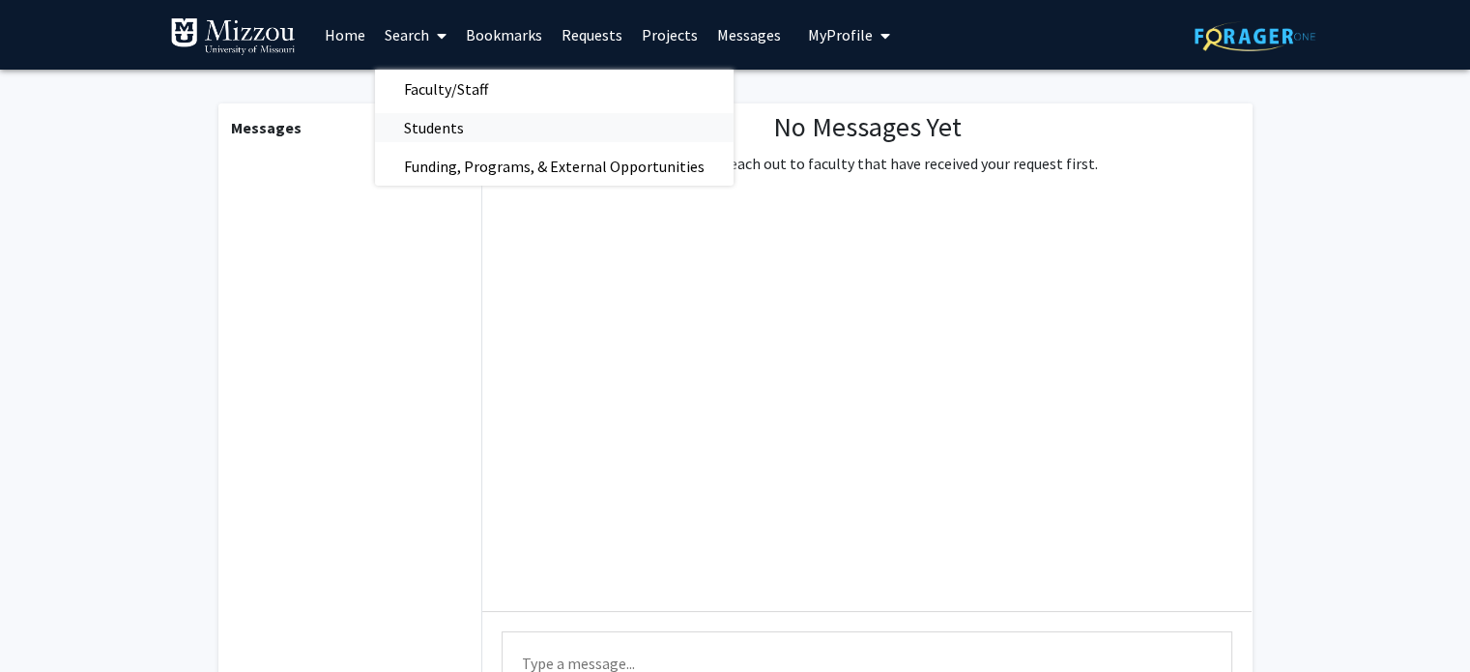
click at [431, 127] on span "Students" at bounding box center [434, 127] width 118 height 39
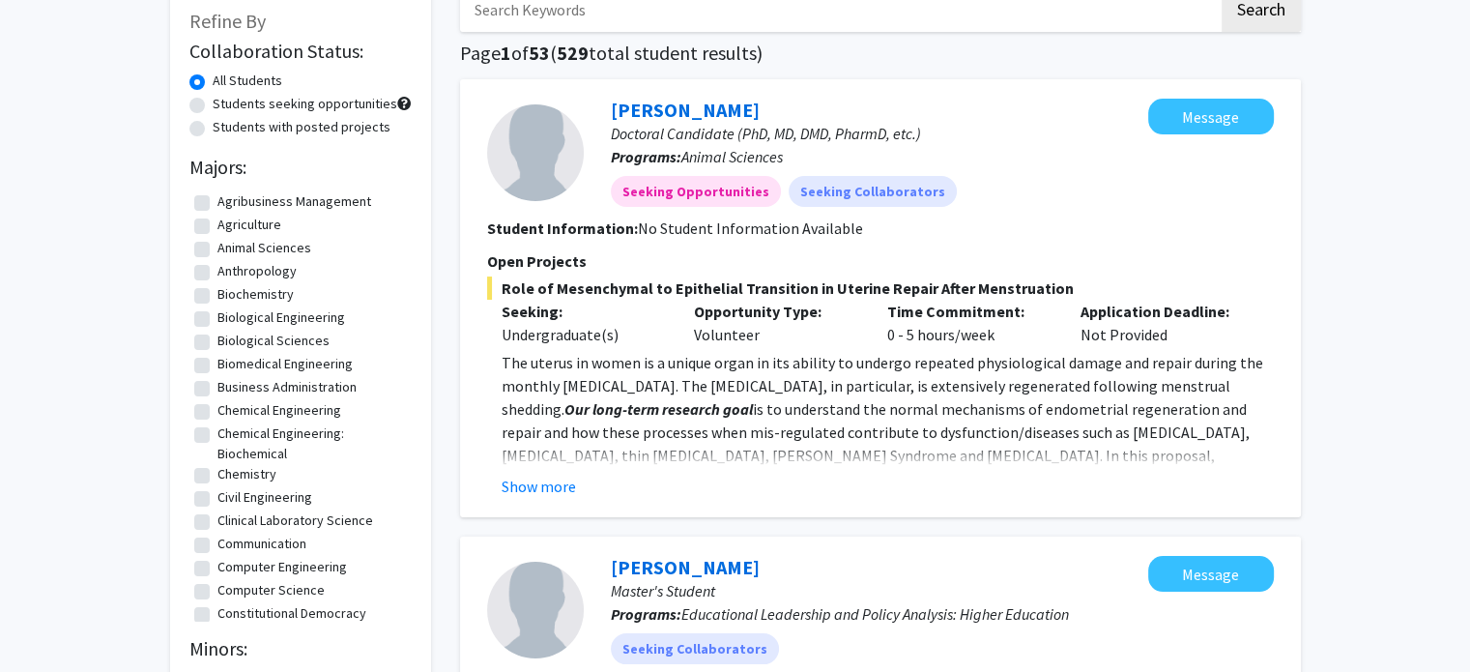
scroll to position [120, 0]
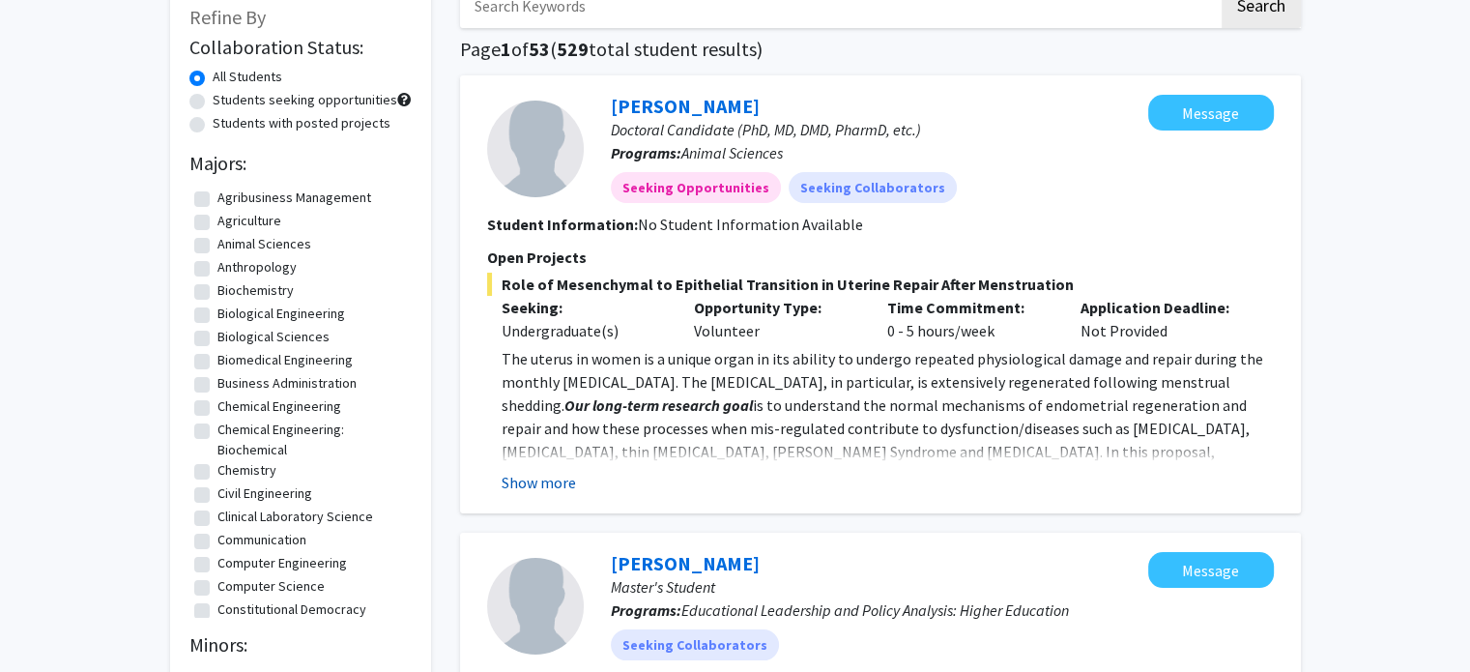
click at [531, 475] on button "Show more" at bounding box center [539, 482] width 74 height 23
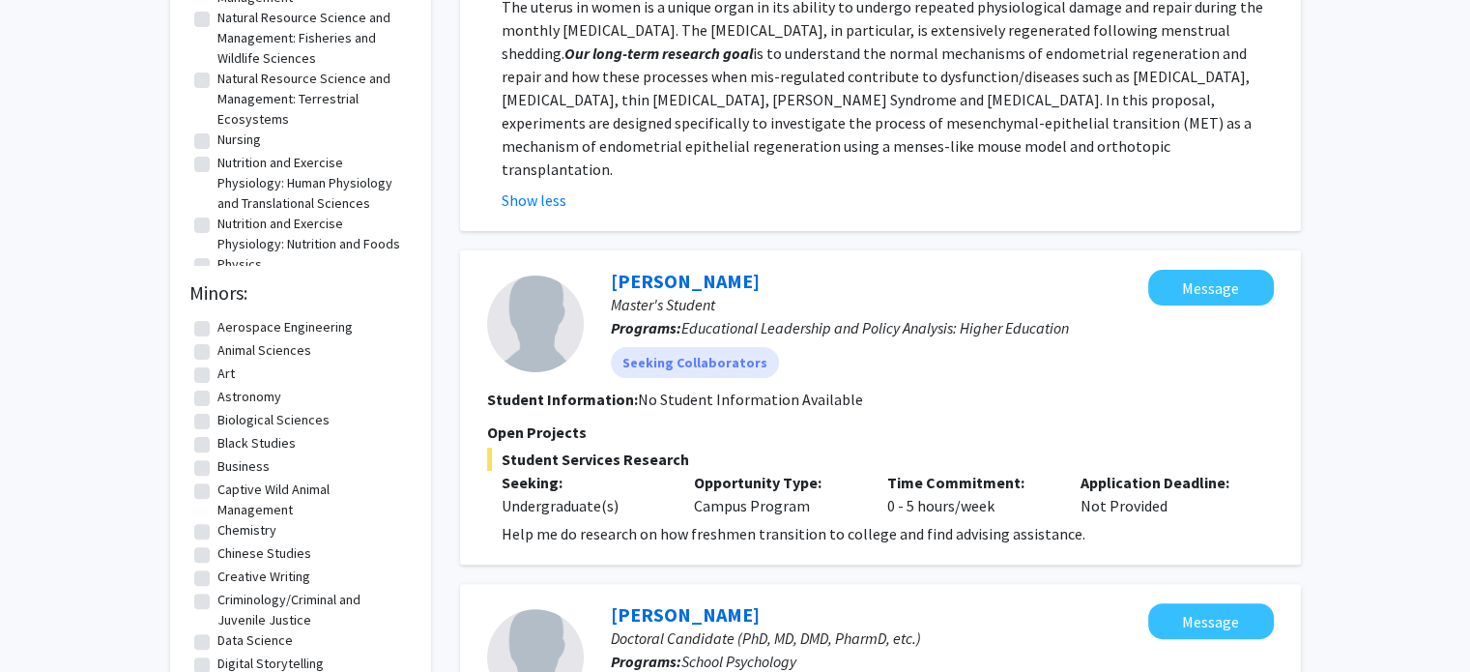
scroll to position [0, 0]
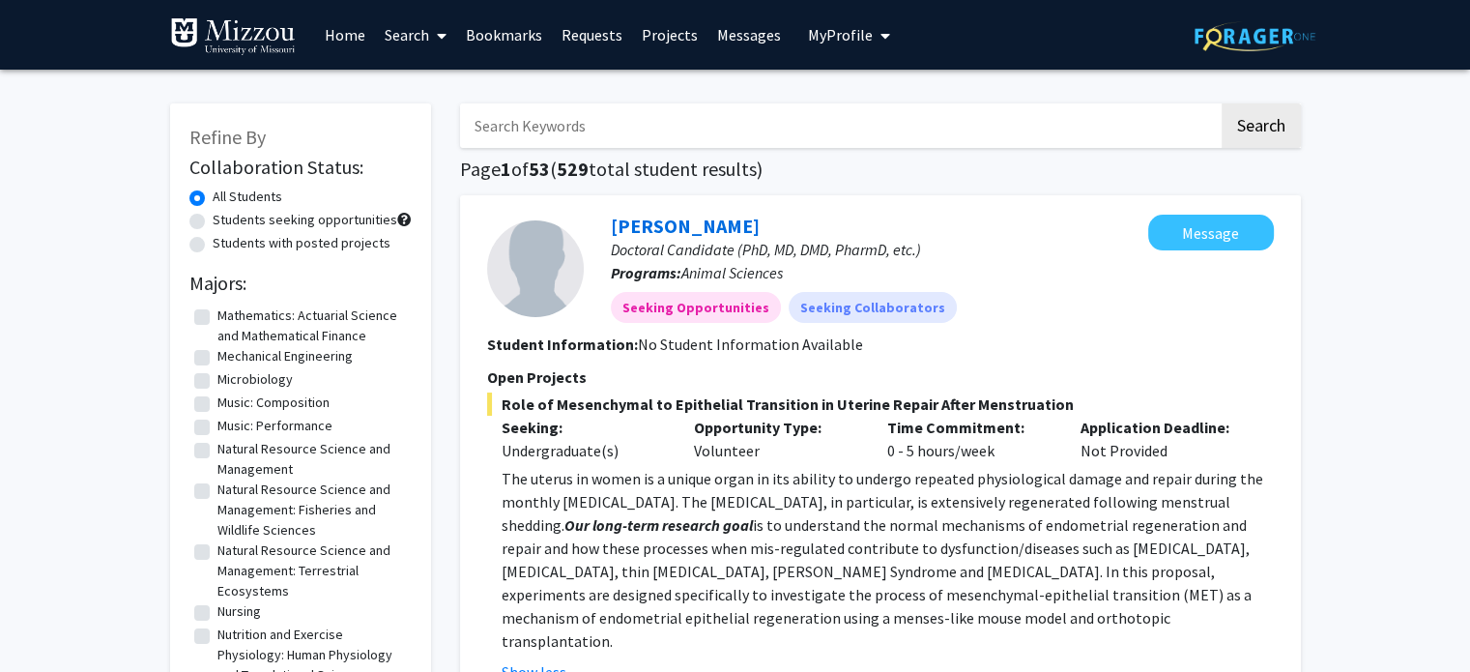
click at [413, 39] on link "Search" at bounding box center [415, 35] width 81 height 68
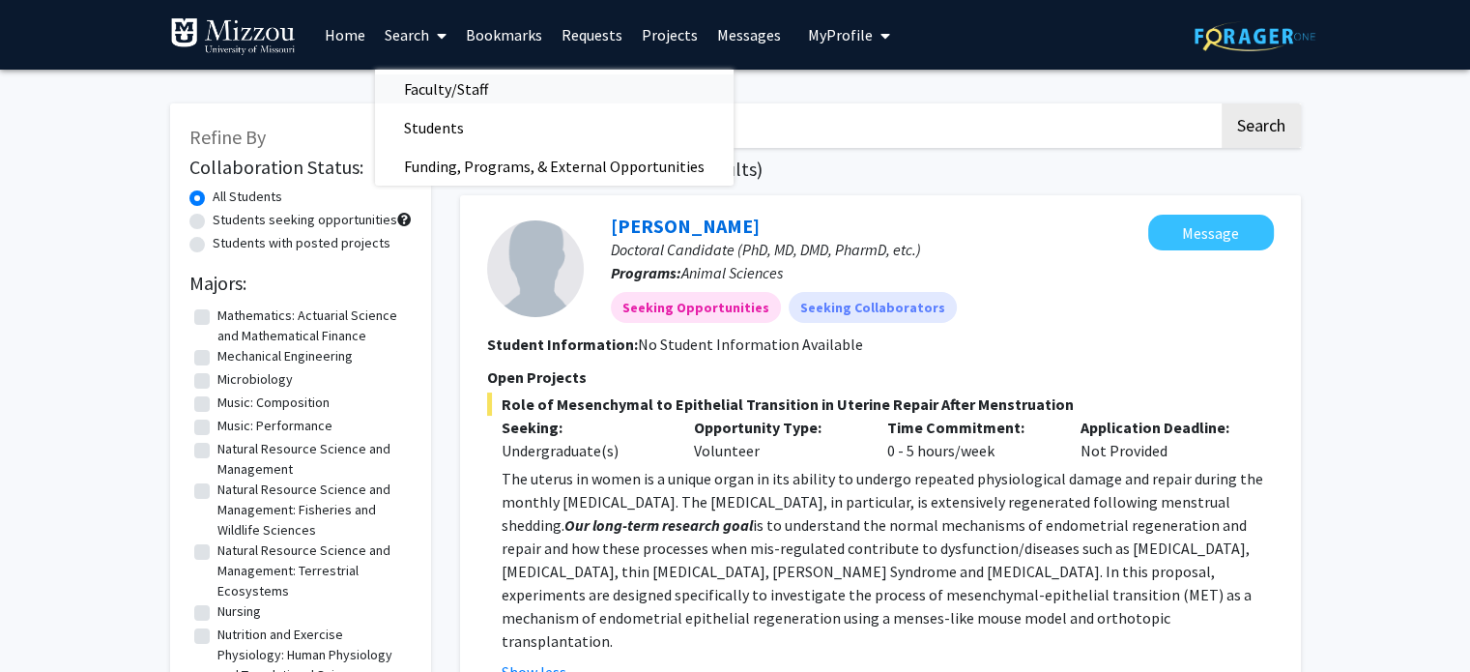
click at [426, 83] on span "Faculty/Staff" at bounding box center [446, 89] width 142 height 39
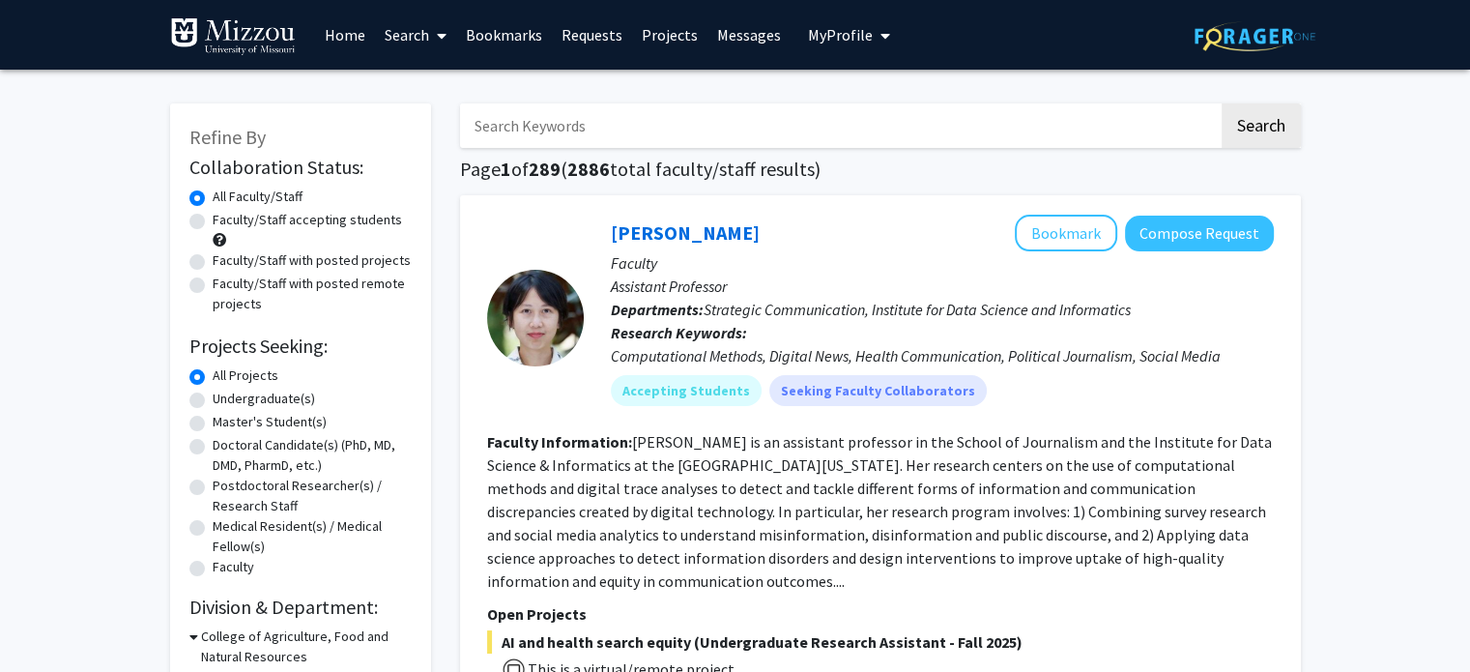
click at [432, 39] on span at bounding box center [437, 36] width 17 height 68
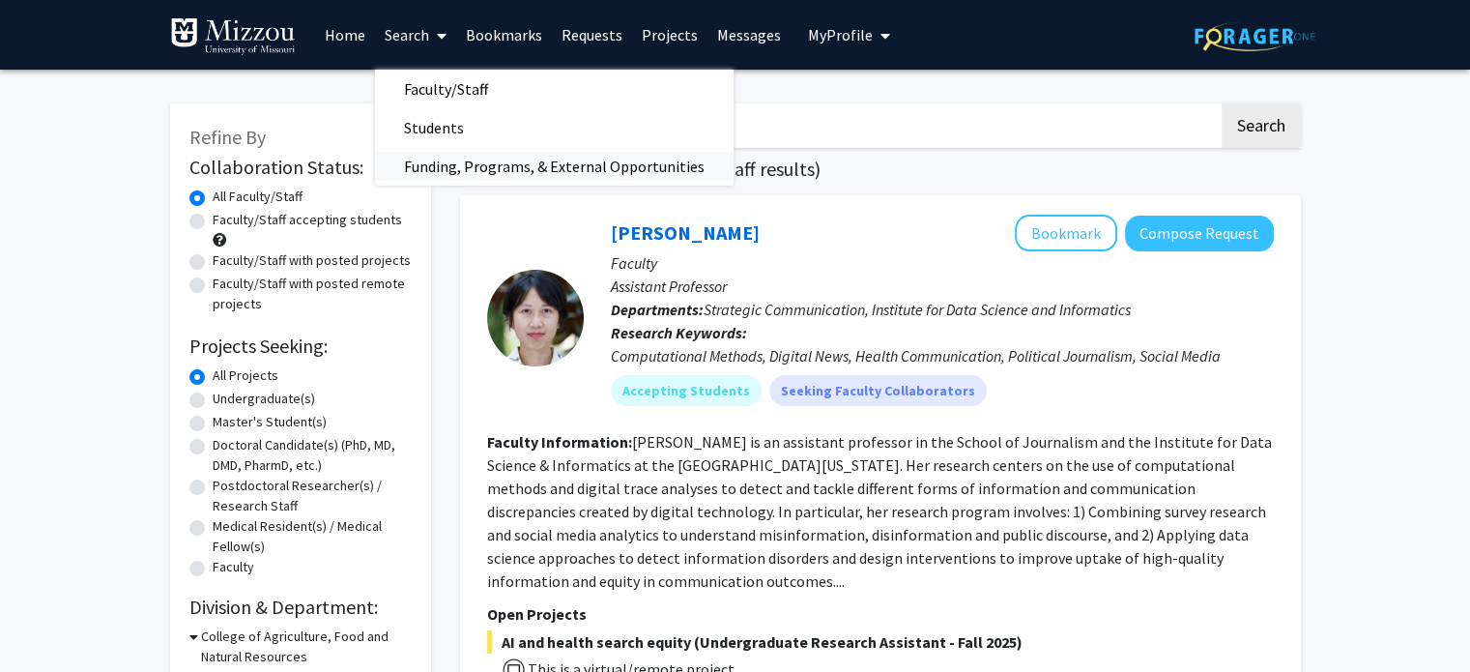
click at [479, 168] on span "Funding, Programs, & External Opportunities" at bounding box center [554, 166] width 359 height 39
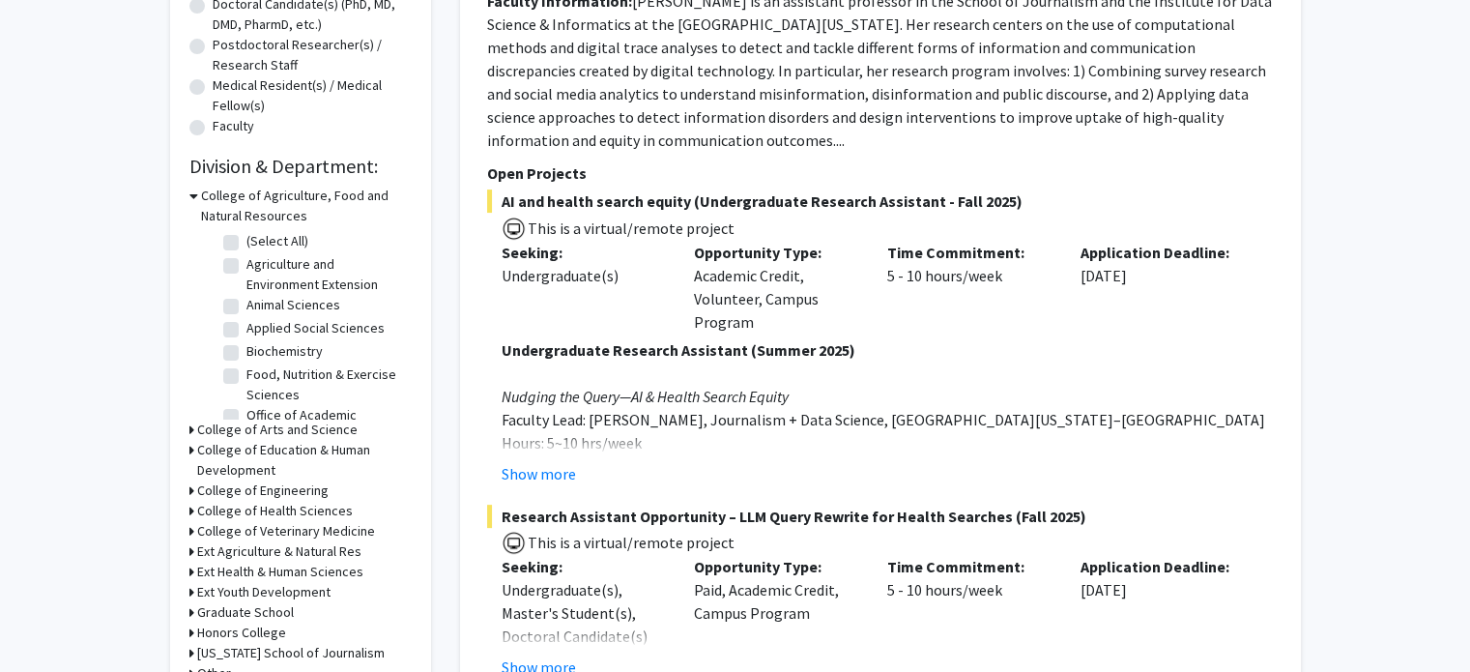
scroll to position [441, 0]
click at [192, 430] on icon at bounding box center [191, 429] width 5 height 20
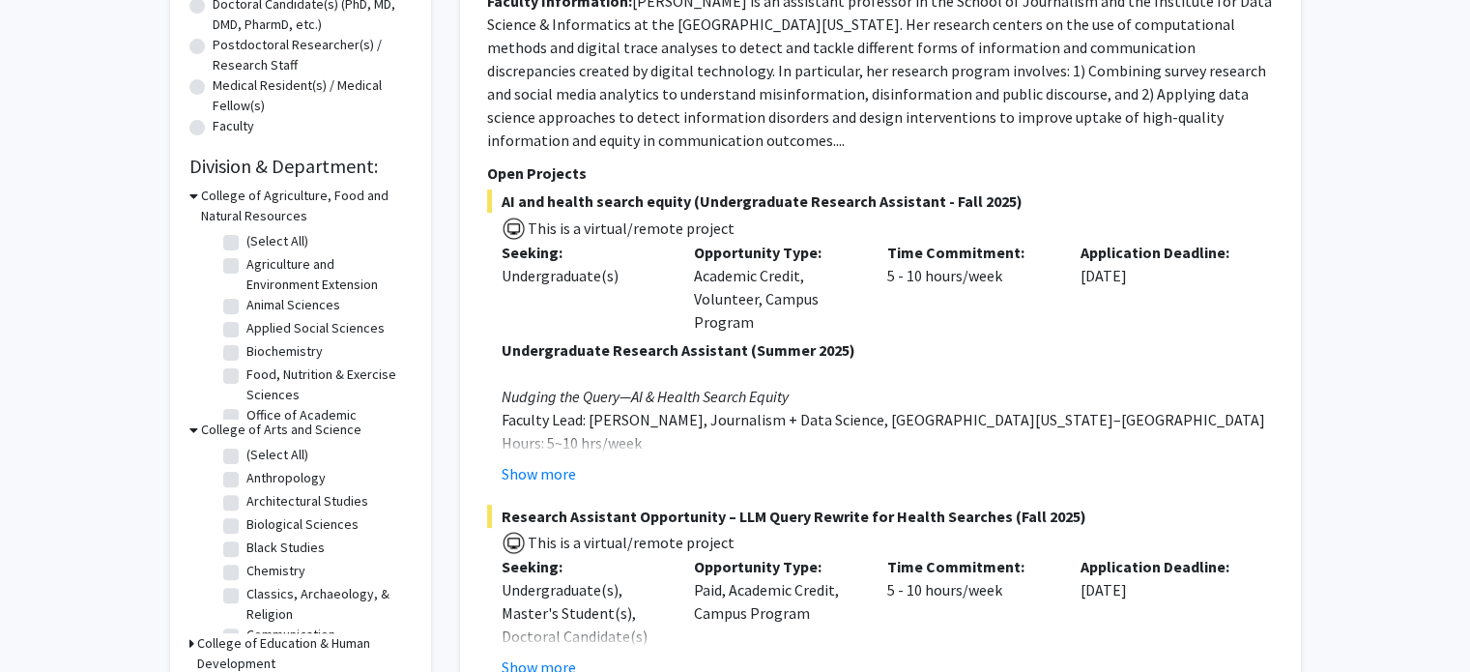
scroll to position [506, 0]
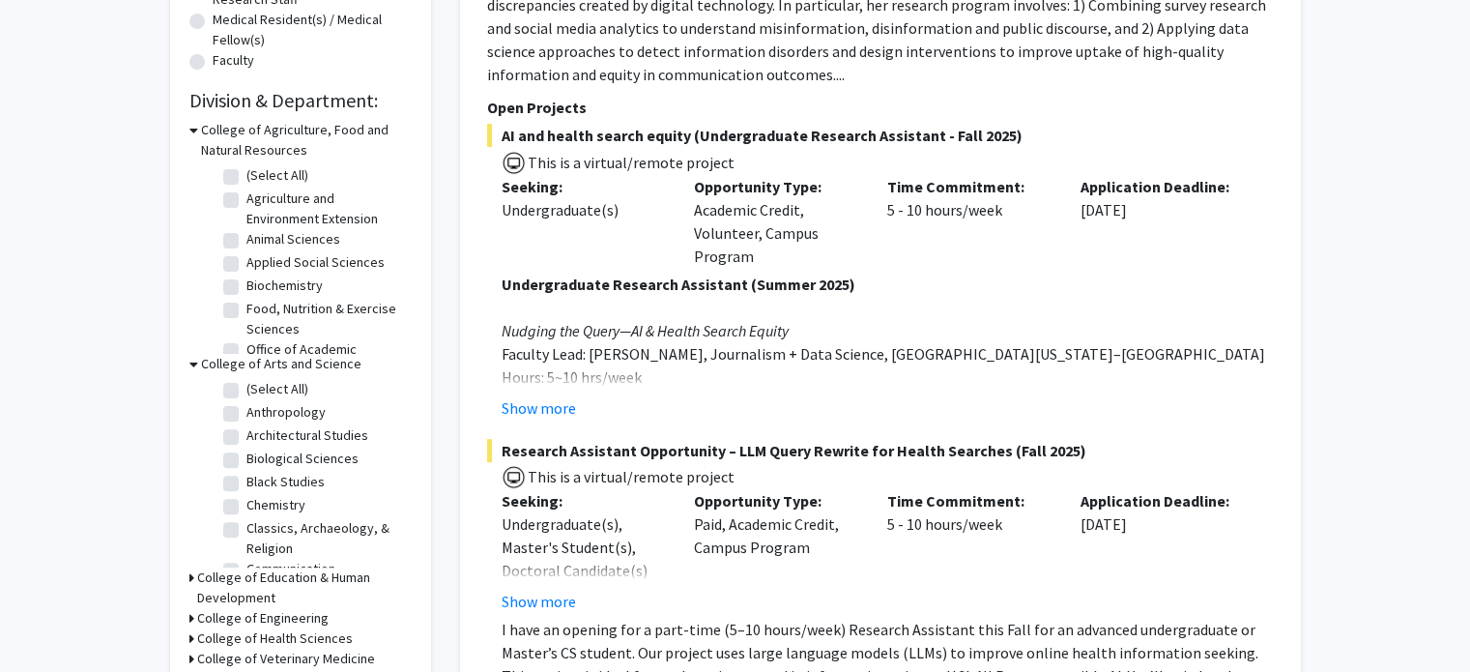
click at [246, 455] on label "Biological Sciences" at bounding box center [302, 458] width 112 height 20
click at [246, 455] on input "Biological Sciences" at bounding box center [252, 454] width 13 height 13
checkbox input "true"
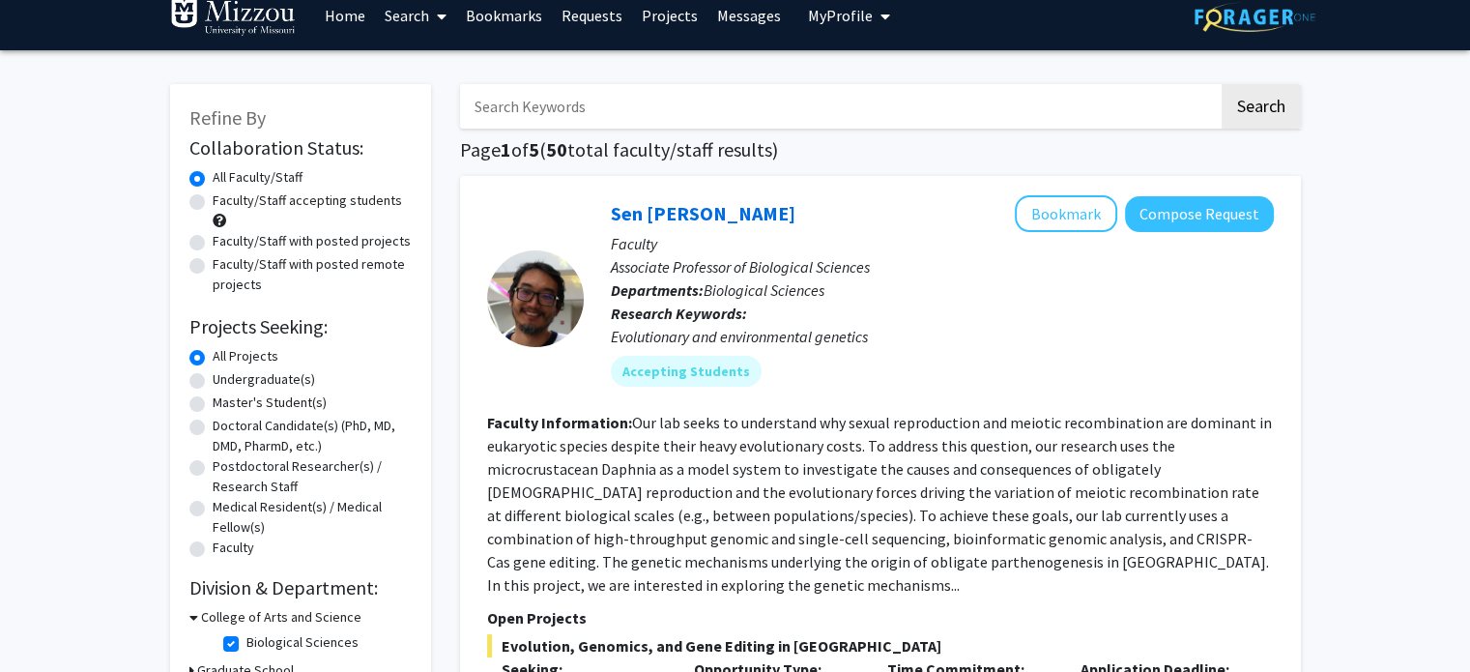
scroll to position [21, 0]
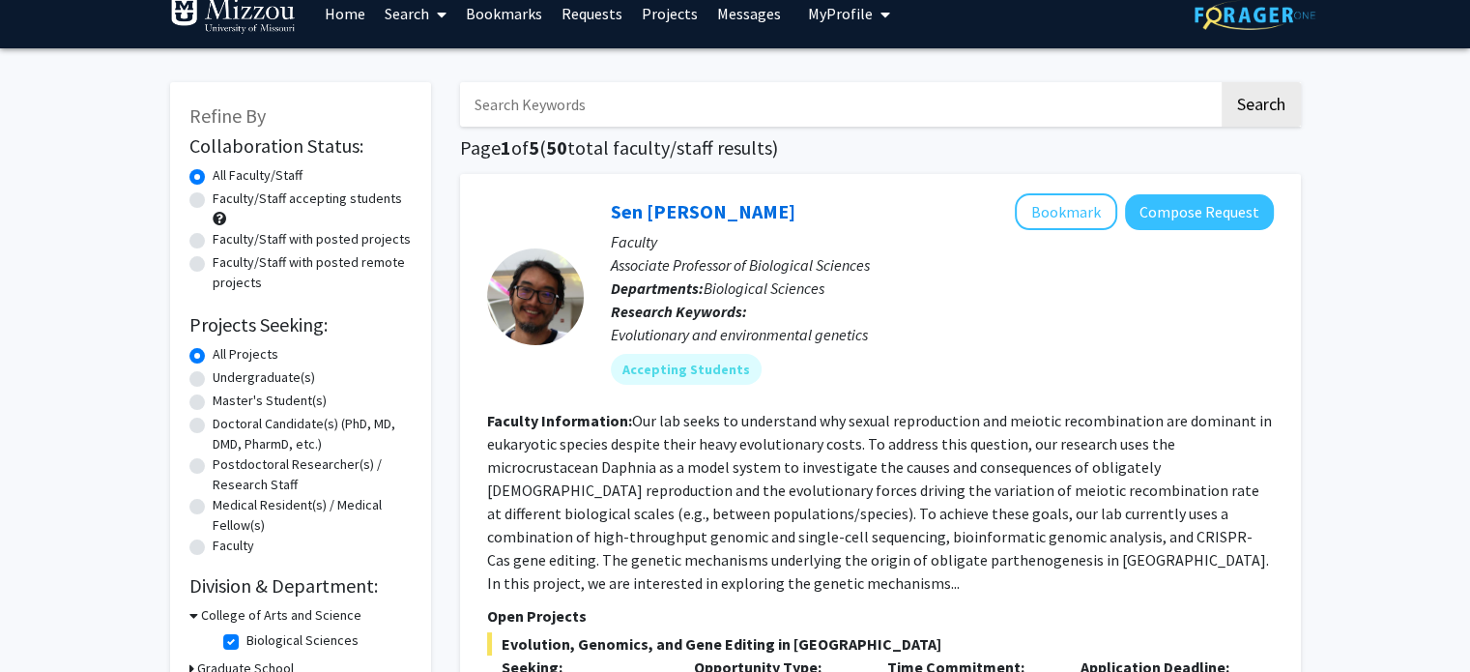
click at [331, 197] on label "Faculty/Staff accepting students" at bounding box center [307, 198] width 189 height 20
click at [225, 197] on input "Faculty/Staff accepting students" at bounding box center [219, 194] width 13 height 13
radio input "true"
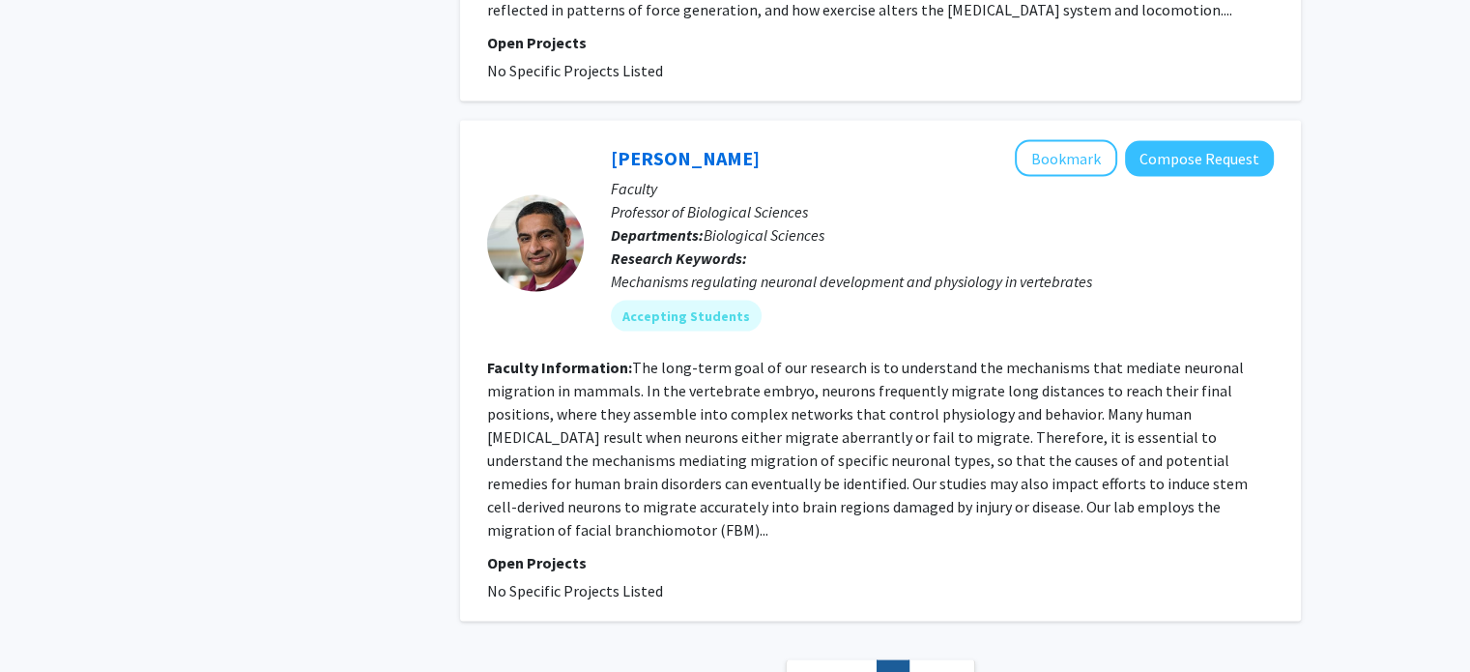
scroll to position [3949, 0]
click at [760, 147] on link "[PERSON_NAME]" at bounding box center [685, 159] width 149 height 24
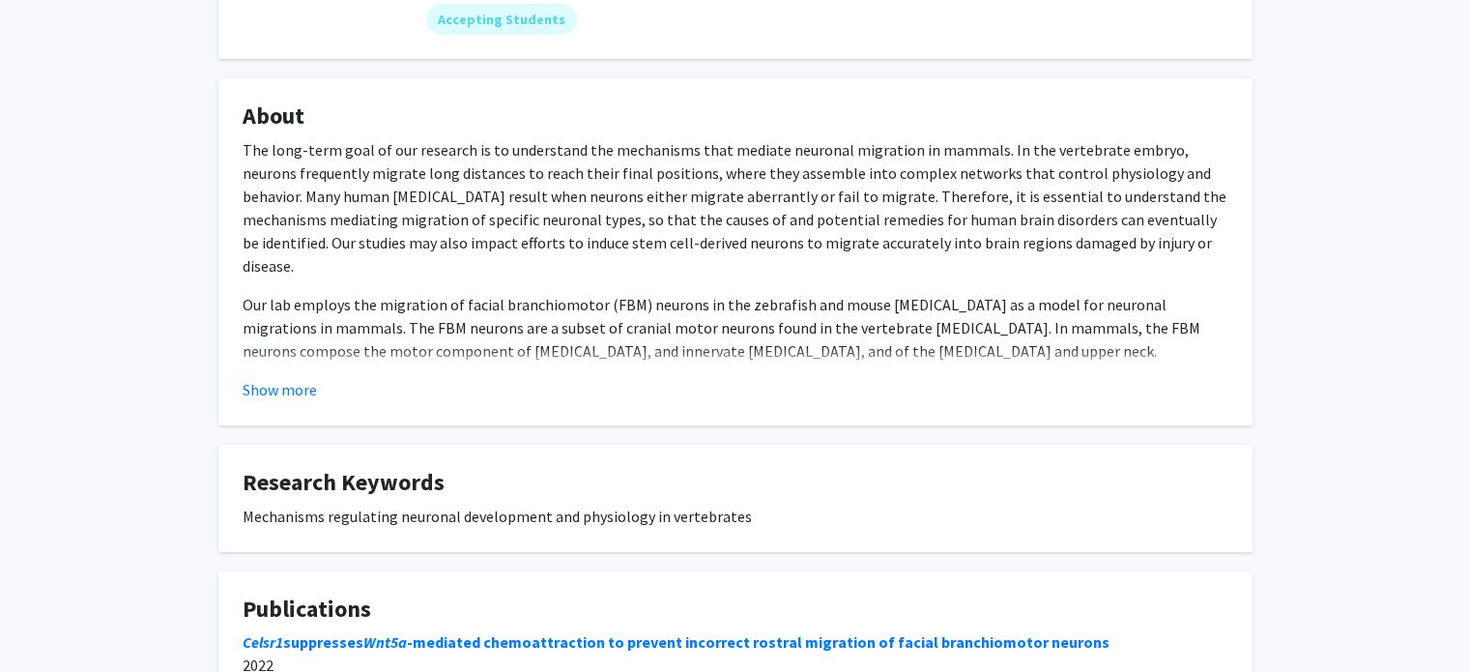
scroll to position [347, 0]
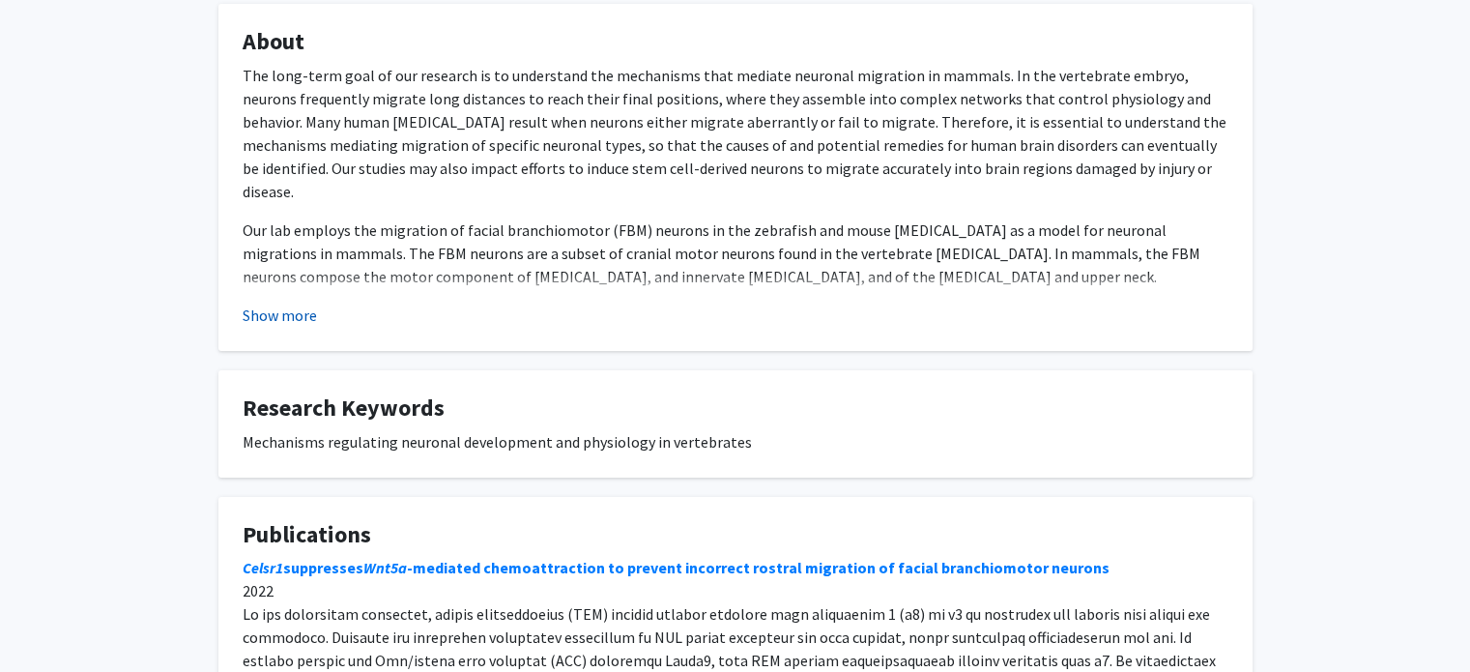
click at [310, 317] on button "Show more" at bounding box center [280, 314] width 74 height 23
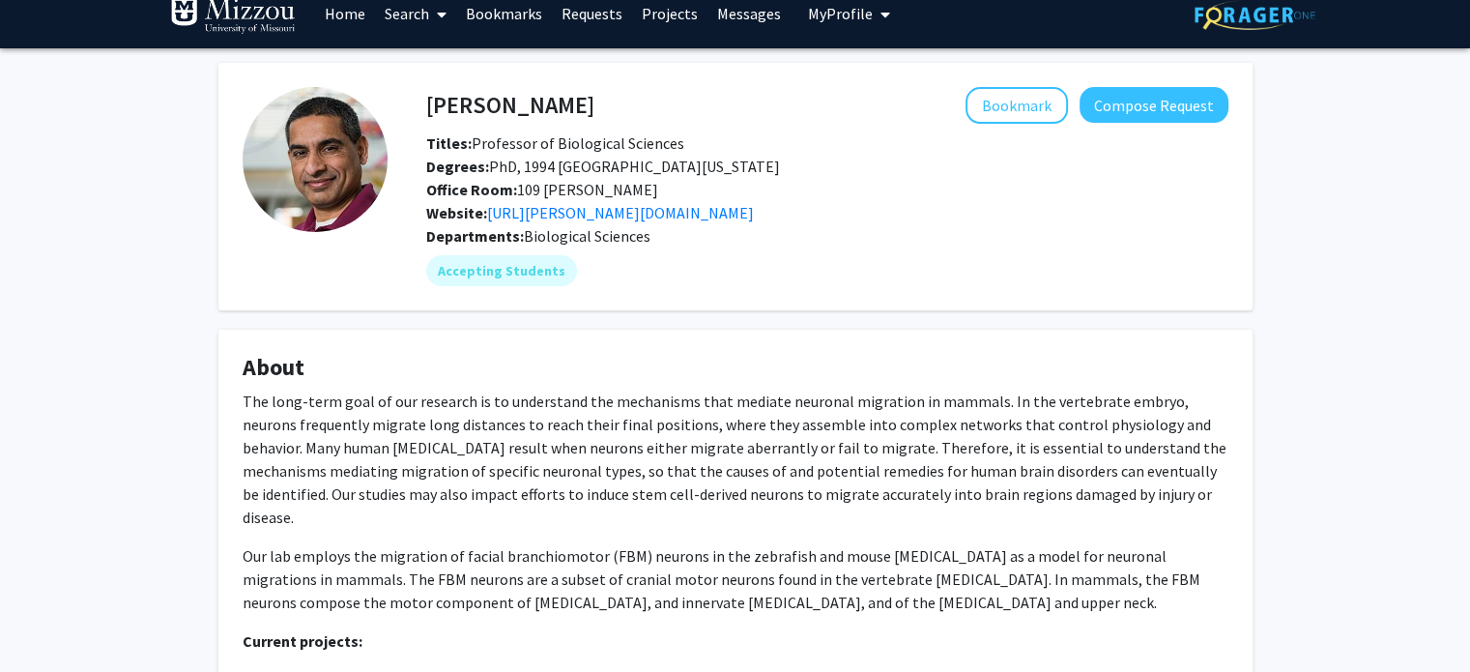
scroll to position [19, 0]
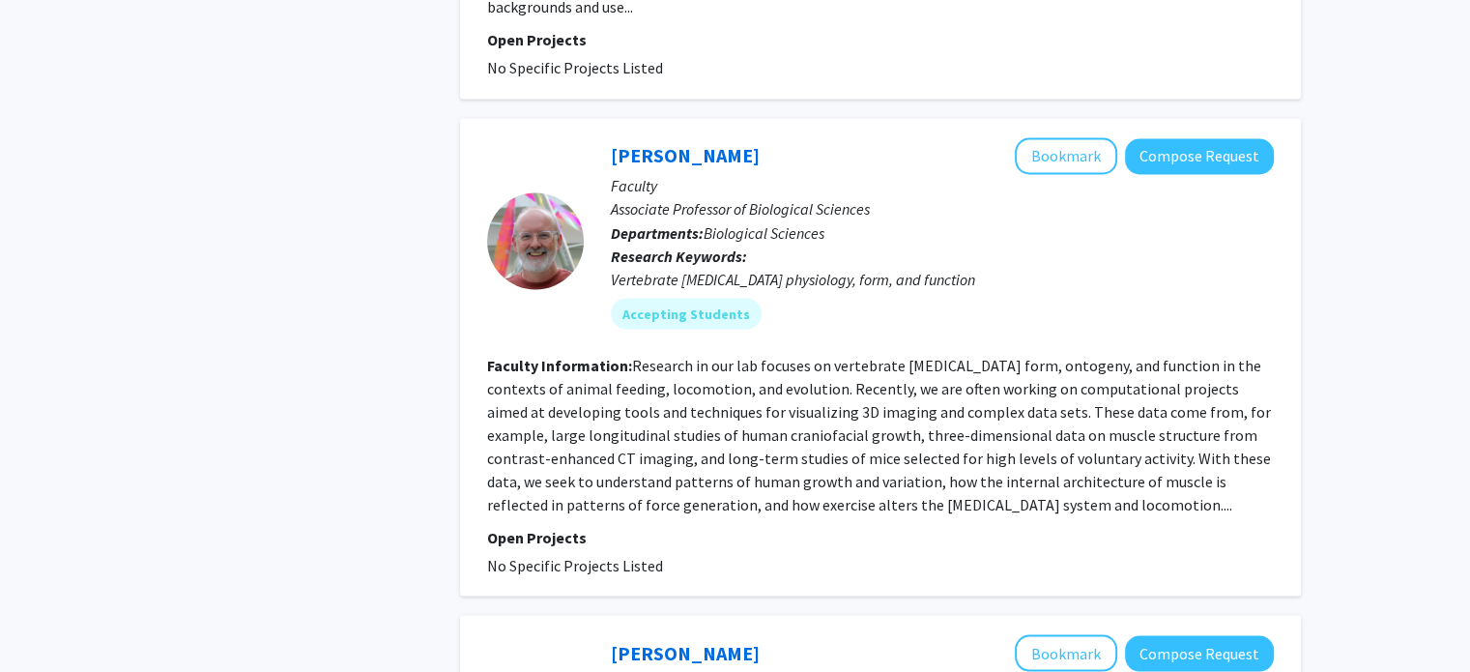
scroll to position [3453, 0]
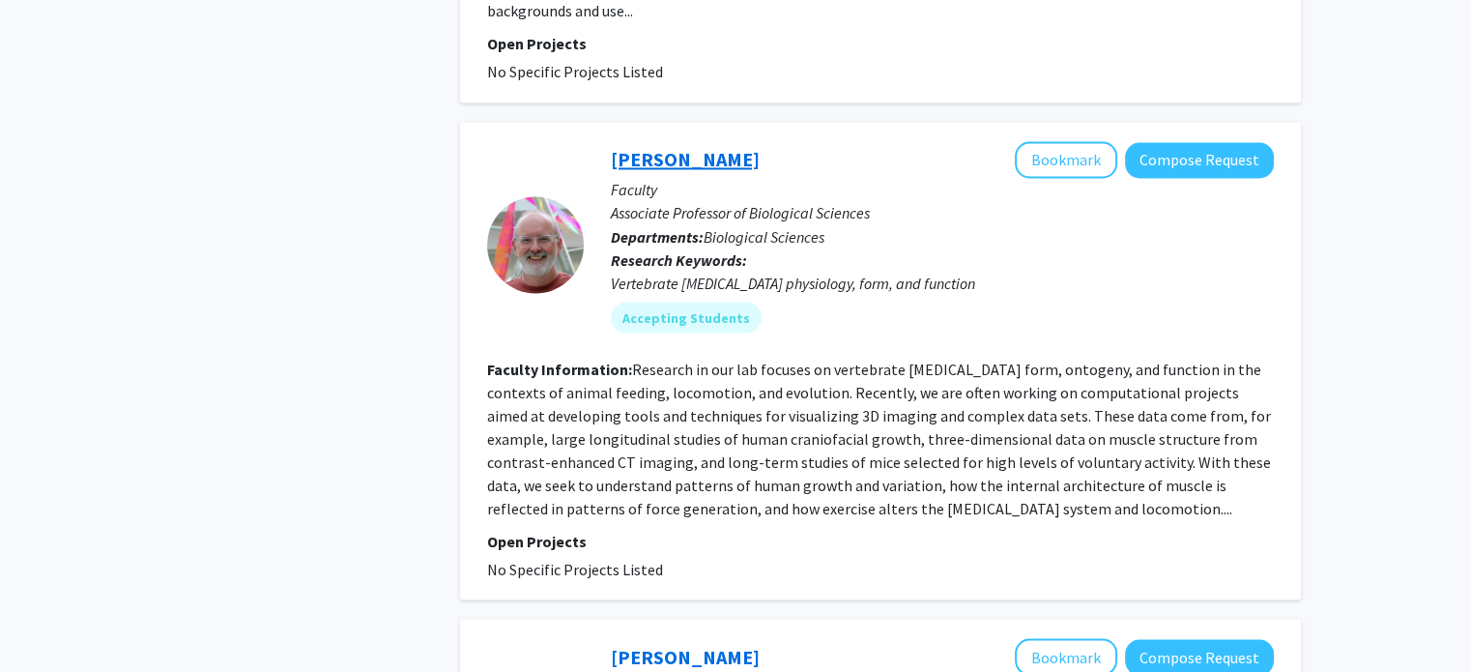
click at [723, 147] on link "[PERSON_NAME]" at bounding box center [685, 159] width 149 height 24
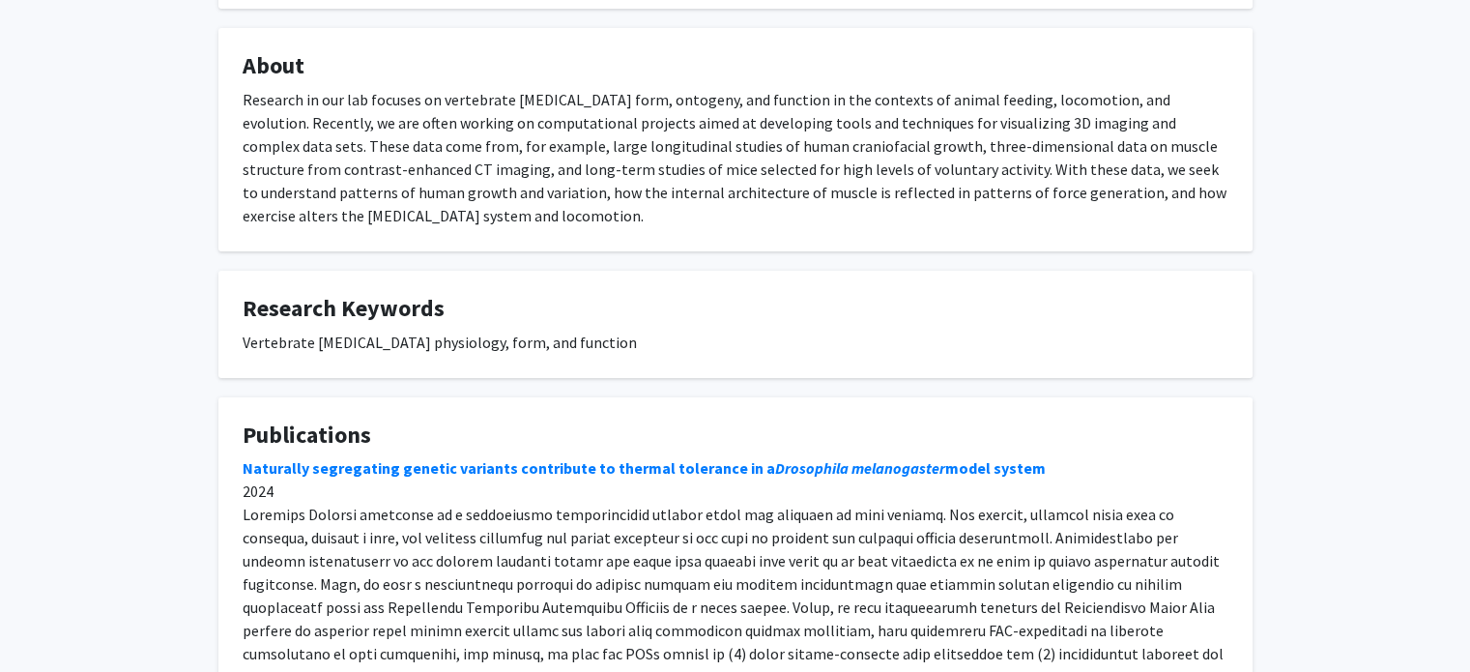
scroll to position [325, 0]
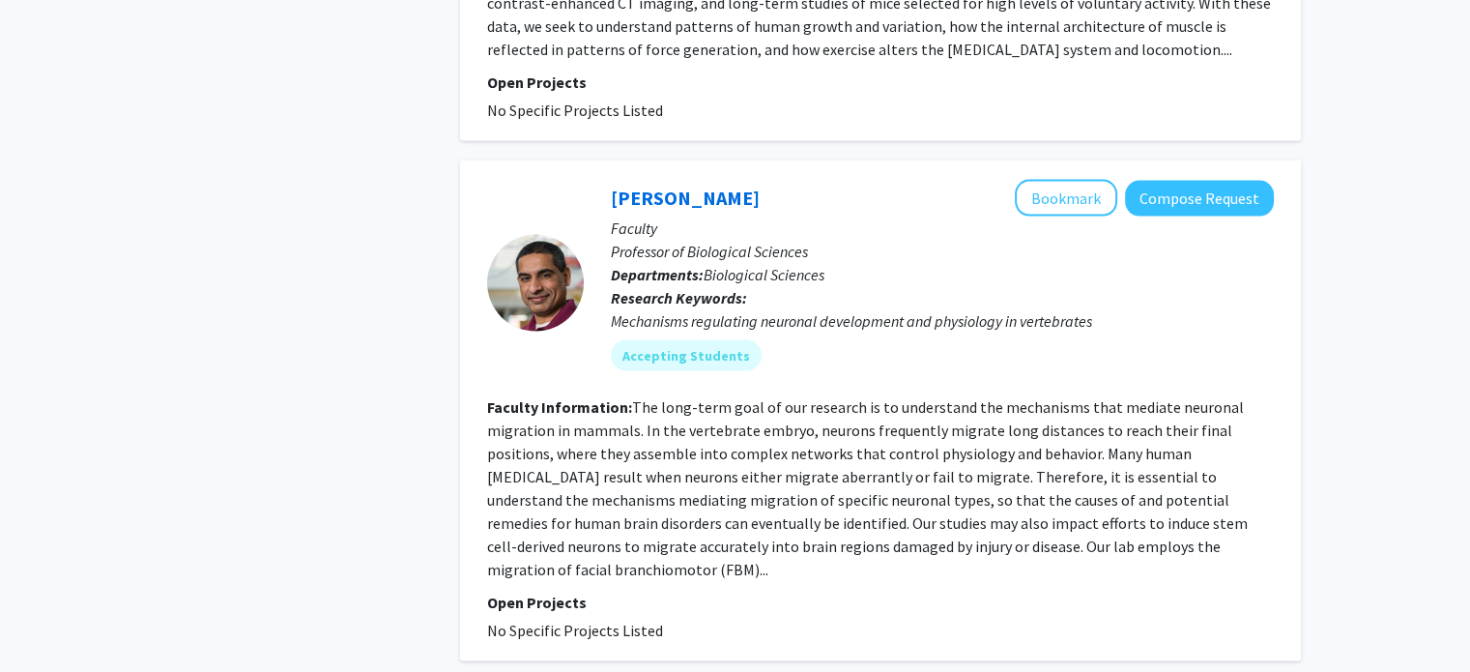
scroll to position [3968, 0]
